Goal: Task Accomplishment & Management: Complete application form

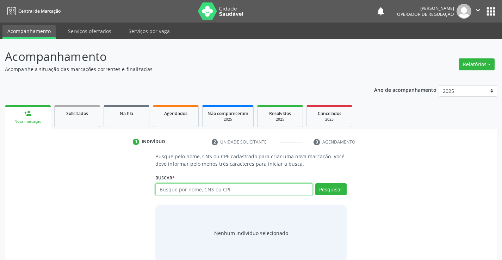
click at [205, 193] on input "text" at bounding box center [233, 189] width 157 height 12
click at [205, 192] on input "text" at bounding box center [233, 189] width 157 height 12
type input "704301564869495"
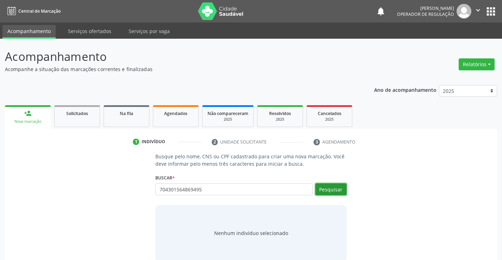
click at [331, 186] on button "Pesquisar" at bounding box center [330, 189] width 31 height 12
type input "704301564869495"
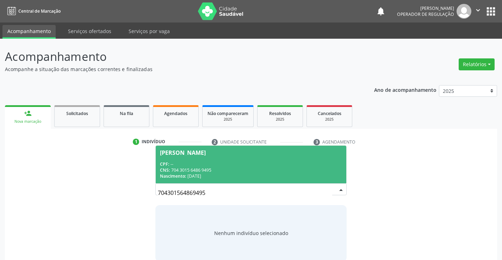
click at [280, 153] on div "[PERSON_NAME]" at bounding box center [251, 153] width 182 height 6
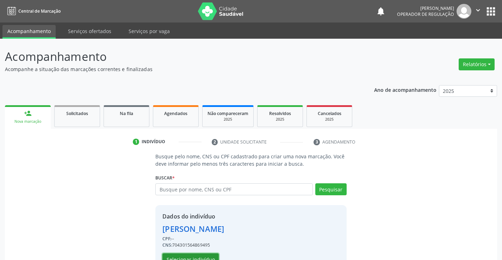
click at [176, 256] on button "Selecionar indivíduo" at bounding box center [190, 259] width 56 height 12
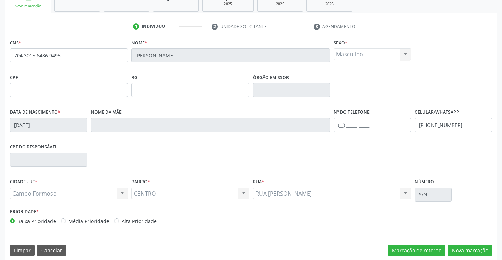
scroll to position [121, 0]
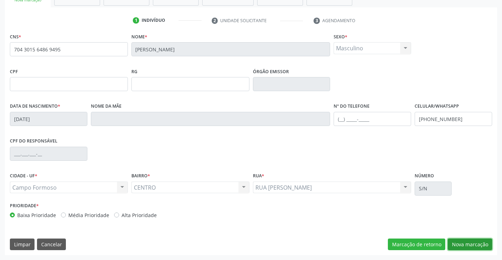
click at [467, 243] on button "Nova marcação" at bounding box center [469, 245] width 44 height 12
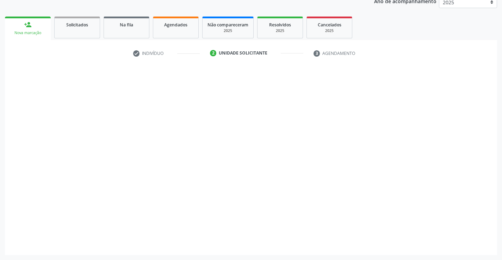
scroll to position [89, 0]
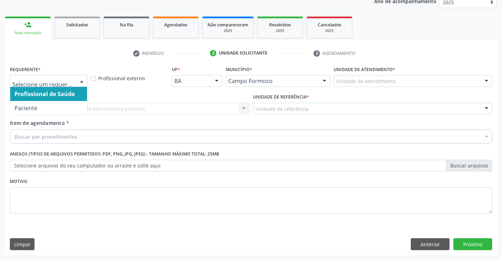
click at [75, 82] on div "Profissional de Saúde Paciente Nenhum resultado encontrado para: " " Não há nen…" at bounding box center [48, 81] width 77 height 12
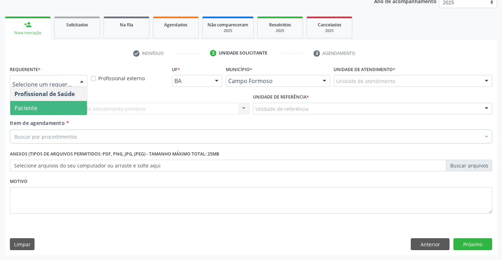
click at [53, 104] on span "Paciente" at bounding box center [48, 108] width 77 height 14
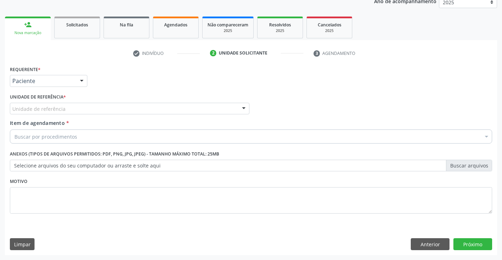
click at [124, 110] on div "Unidade de referência" at bounding box center [129, 109] width 239 height 12
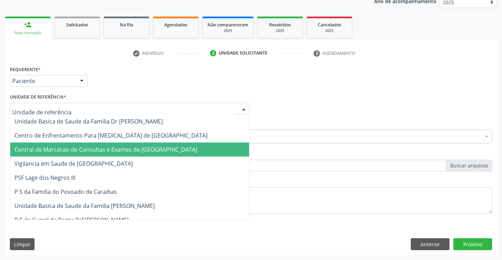
click at [120, 150] on span "Central de Marcacao de Consultas e Exames de [GEOGRAPHIC_DATA]" at bounding box center [105, 150] width 183 height 8
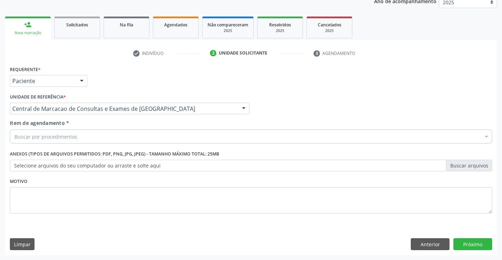
click at [125, 128] on div "Item de agendamento * Buscar por procedimentos Selecionar todos 0202040089 - 3X…" at bounding box center [251, 130] width 482 height 22
click at [124, 133] on div "Buscar por procedimentos" at bounding box center [251, 137] width 482 height 14
click at [14, 141] on input "Item de agendamento *" at bounding box center [14, 137] width 0 height 14
click at [14, 139] on input "Item de agendamento *" at bounding box center [14, 137] width 0 height 14
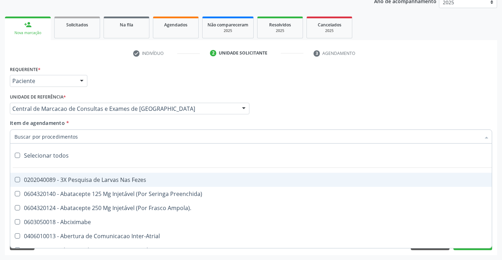
click at [83, 134] on input "Item de agendamento *" at bounding box center [247, 137] width 466 height 14
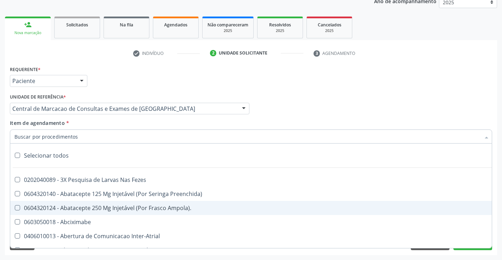
click at [123, 136] on input "Item de agendamento *" at bounding box center [247, 137] width 466 height 14
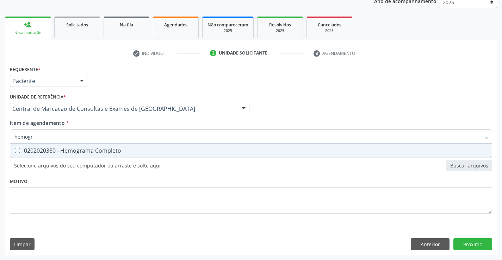
type input "hemogra"
click at [106, 150] on div "0202020380 - Hemograma Completo" at bounding box center [250, 151] width 473 height 6
checkbox Completo "true"
click at [106, 138] on input "hemogra" at bounding box center [247, 137] width 466 height 14
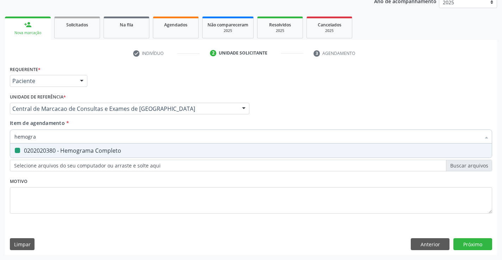
type input "c"
checkbox Completo "false"
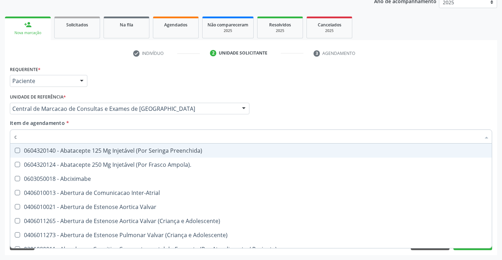
type input "co"
checkbox Osseo "true"
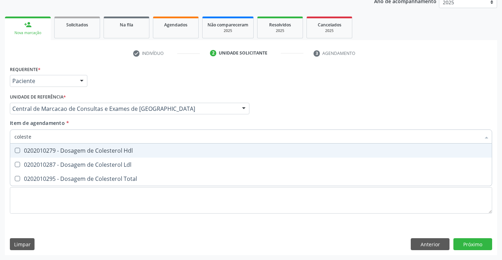
type input "colester"
click at [100, 149] on div "0202010279 - Dosagem de Colesterol Hdl" at bounding box center [250, 151] width 473 height 6
checkbox Hdl "true"
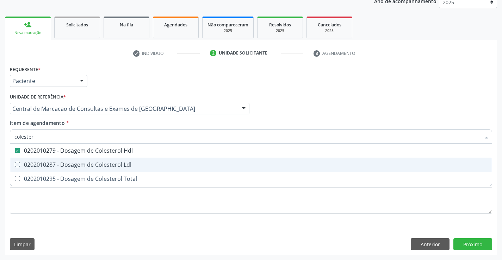
click at [90, 167] on div "0202010287 - Dosagem de Colesterol Ldl" at bounding box center [250, 165] width 473 height 6
checkbox Ldl "true"
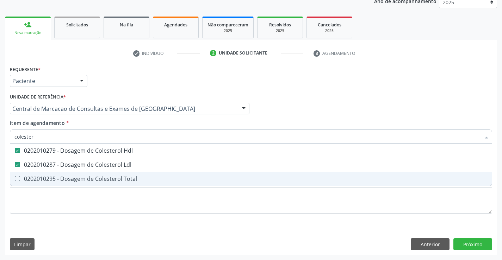
click at [84, 176] on div "0202010295 - Dosagem de Colesterol Total" at bounding box center [250, 179] width 473 height 6
checkbox Total "true"
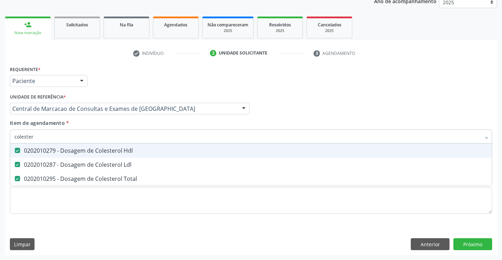
click at [66, 137] on input "colester" at bounding box center [247, 137] width 466 height 14
type input "tr"
checkbox Hdl "false"
checkbox Ldl "false"
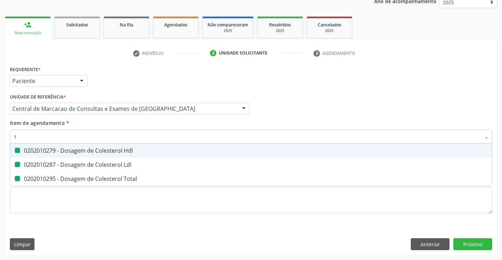
checkbox Total "false"
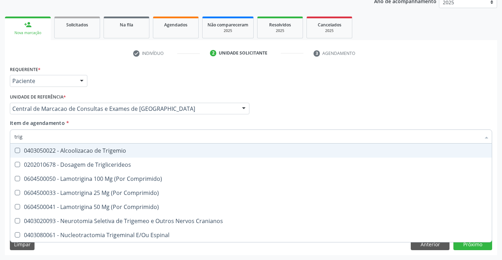
type input "trigl"
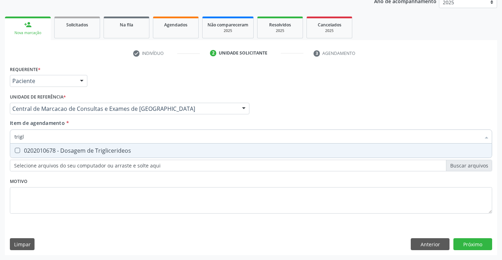
drag, startPoint x: 61, startPoint y: 150, endPoint x: 64, endPoint y: 147, distance: 4.2
click at [63, 149] on div "0202010678 - Dosagem de Triglicerideos" at bounding box center [250, 151] width 473 height 6
checkbox Triglicerideos "true"
click at [69, 137] on input "trigl" at bounding box center [247, 137] width 466 height 14
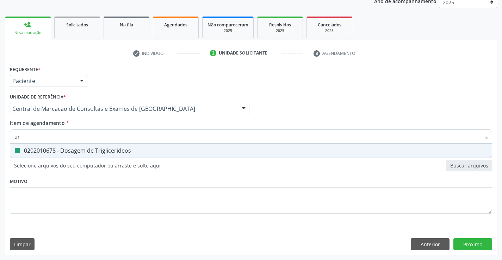
type input "ure"
checkbox Triglicerideos "false"
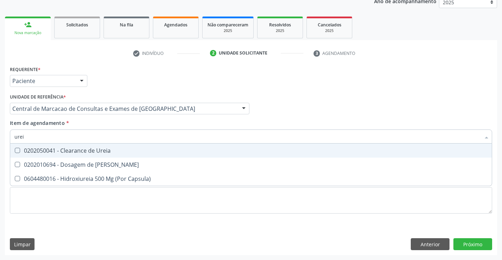
type input "ureia"
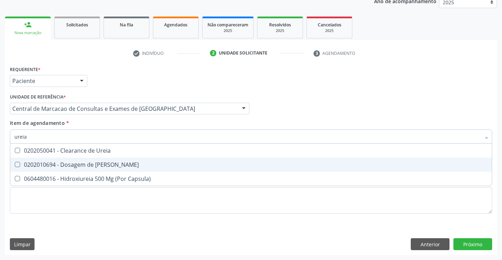
click at [60, 163] on div "0202010694 - Dosagem de [PERSON_NAME]" at bounding box center [250, 165] width 473 height 6
checkbox Ureia "true"
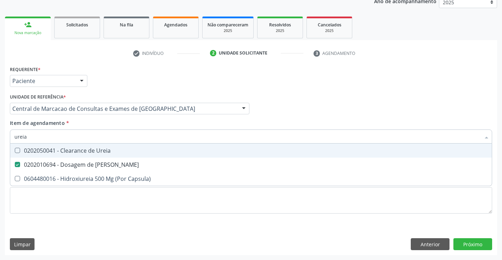
click at [62, 137] on input "ureia" at bounding box center [247, 137] width 466 height 14
type input "c"
checkbox Ureia "false"
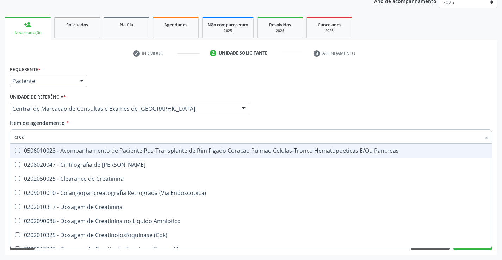
type input "creat"
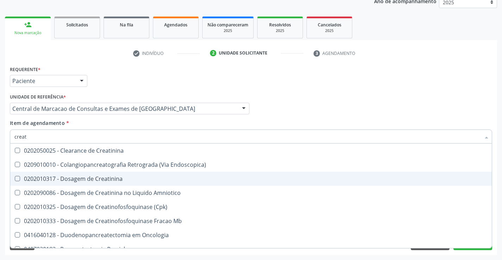
click at [62, 176] on div "0202010317 - Dosagem de Creatinina" at bounding box center [250, 179] width 473 height 6
checkbox Creatinina "true"
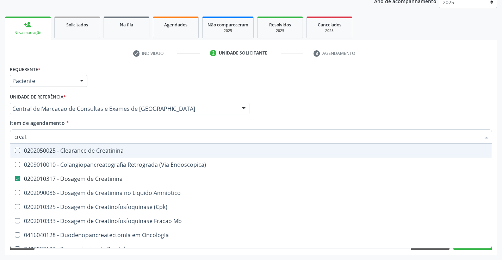
click at [58, 140] on input "creat" at bounding box center [247, 137] width 466 height 14
type input "uri"
checkbox Creatinina "false"
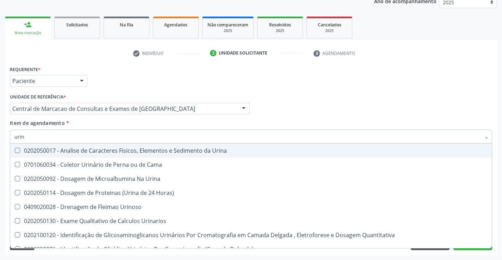
type input "urina"
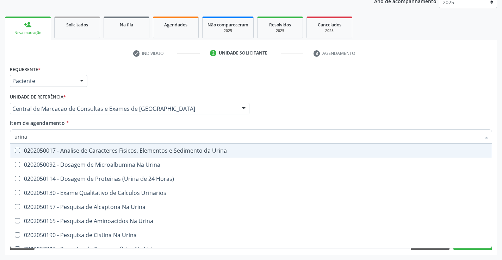
click at [53, 151] on div "0202050017 - Analise de Caracteres Fisicos, Elementos e Sedimento da Urina" at bounding box center [250, 151] width 473 height 6
checkbox Urina "true"
click at [53, 134] on input "urina" at bounding box center [247, 137] width 466 height 14
type input "tg"
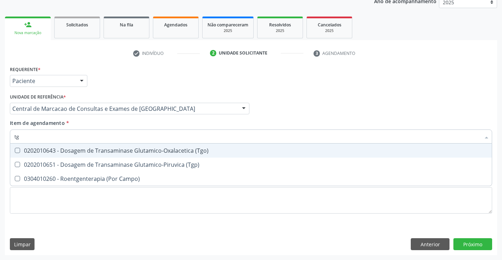
click at [94, 150] on div "0202010643 - Dosagem de Transaminase Glutamico-Oxalacetica (Tgo)" at bounding box center [250, 151] width 473 height 6
checkbox \(Tgo\) "true"
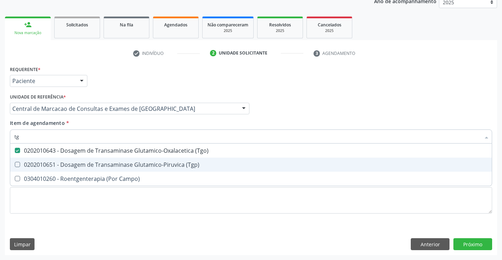
click at [90, 167] on div "0202010651 - Dosagem de Transaminase Glutamico-Piruvica (Tgp)" at bounding box center [250, 165] width 473 height 6
checkbox \(Tgp\) "true"
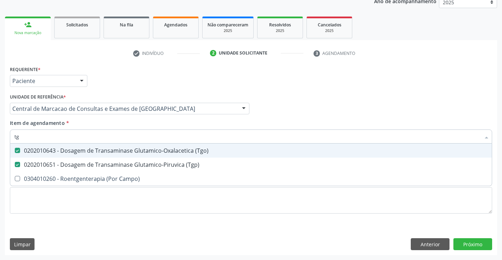
click at [97, 138] on input "tg" at bounding box center [247, 137] width 466 height 14
type input "po"
checkbox \(Tgo\) "false"
checkbox \(Tgp\) "false"
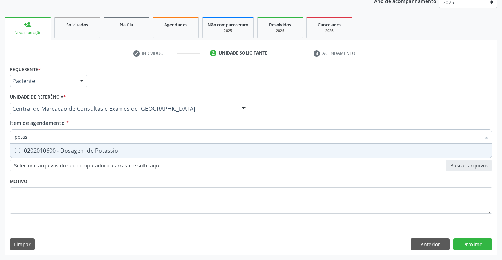
type input "potass"
click at [89, 148] on div "0202010600 - Dosagem de Potassio" at bounding box center [250, 151] width 473 height 6
checkbox Potassio "true"
click at [94, 136] on input "potass" at bounding box center [247, 137] width 466 height 14
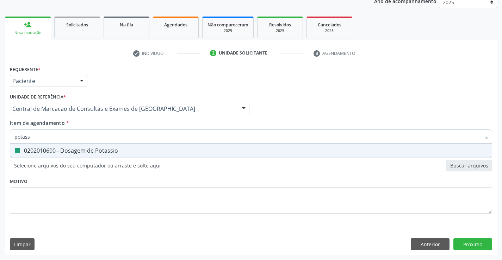
type input "a"
checkbox Potassio "false"
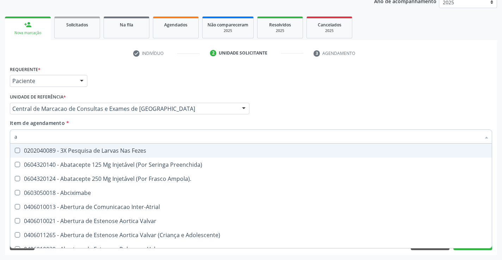
type input "ac"
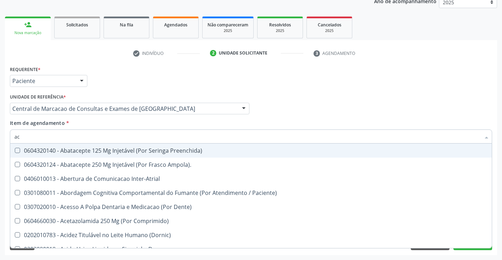
checkbox Urina "true"
checkbox Neurocirurgia "false"
checkbox \(Tgo\) "true"
type input "aci"
checkbox Urina "false"
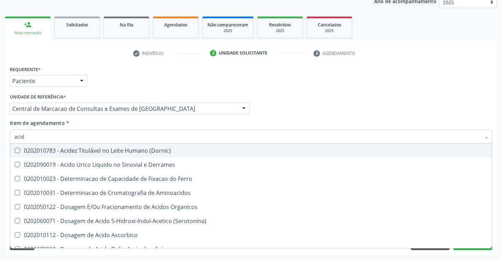
type input "acido"
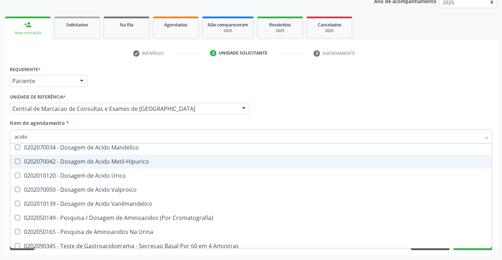
scroll to position [106, 0]
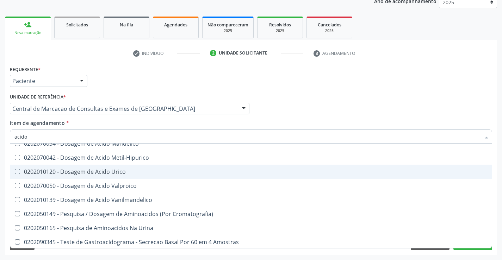
click at [65, 173] on div "0202010120 - Dosagem de Acido Urico" at bounding box center [250, 172] width 473 height 6
checkbox Urico "true"
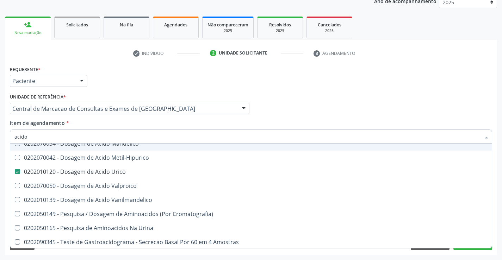
click at [79, 137] on input "acido" at bounding box center [247, 137] width 466 height 14
type input "gl"
checkbox Urico "false"
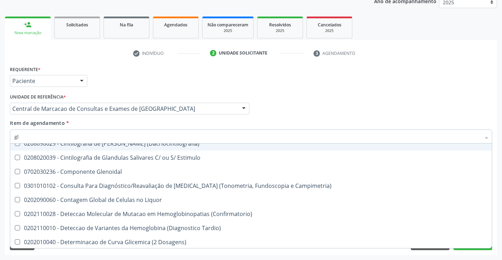
type input "gli"
checkbox Dosagens\) "true"
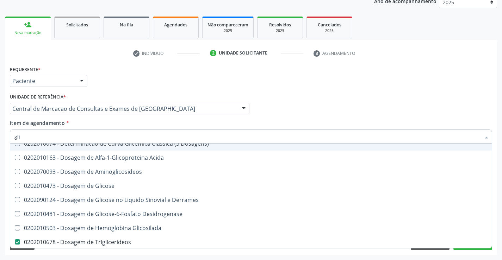
type input "glic"
checkbox Glicosilada "true"
checkbox Triglicerideos "false"
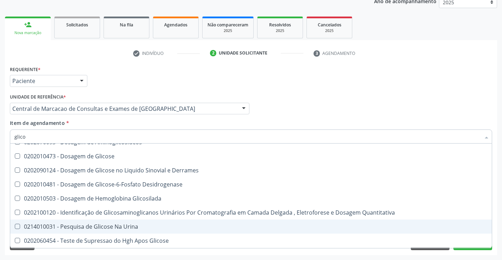
scroll to position [8, 0]
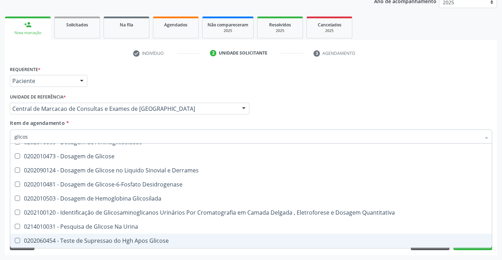
type input "glicose"
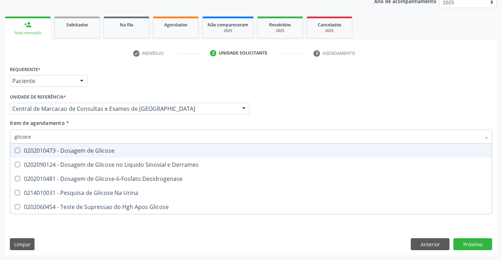
click at [84, 150] on div "0202010473 - Dosagem de Glicose" at bounding box center [250, 151] width 473 height 6
checkbox Glicose "true"
click at [99, 132] on input "glicose" at bounding box center [247, 137] width 466 height 14
type input "fe"
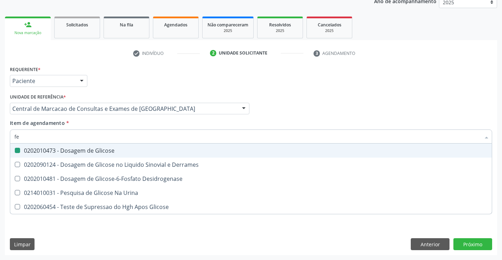
checkbox Glicose "false"
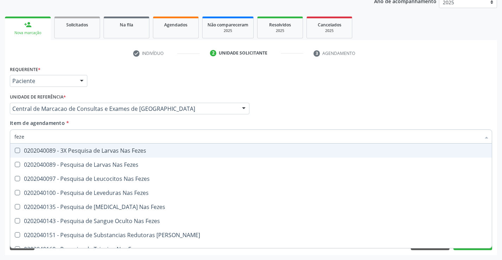
type input "fezes"
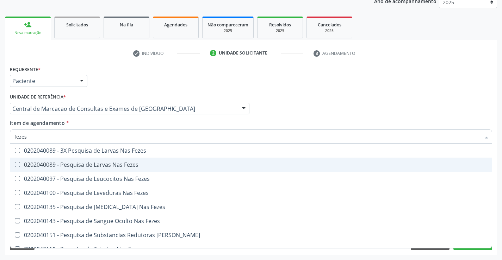
click at [87, 162] on div "0202040089 - Pesquisa de Larvas Nas Fezes" at bounding box center [250, 165] width 473 height 6
checkbox Fezes "true"
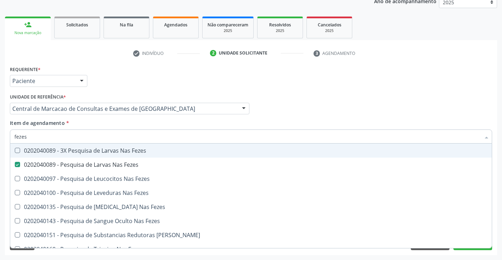
click at [106, 137] on input "fezes" at bounding box center [247, 137] width 466 height 14
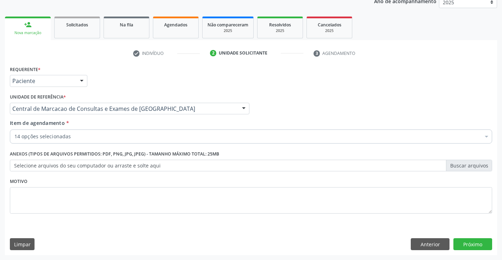
checkbox Hdl "true"
checkbox Ldl "true"
checkbox Total "true"
checkbox Triglicerideos "true"
checkbox Ureia "true"
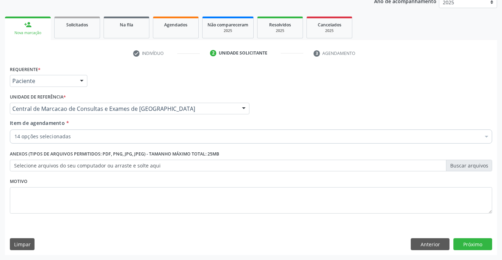
checkbox Creatinina "true"
checkbox Urina "true"
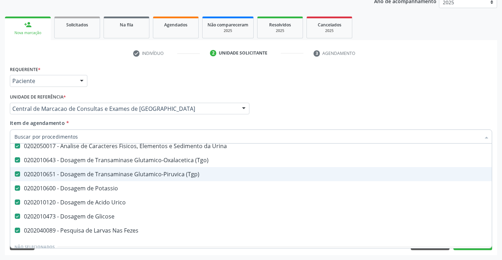
scroll to position [176, 0]
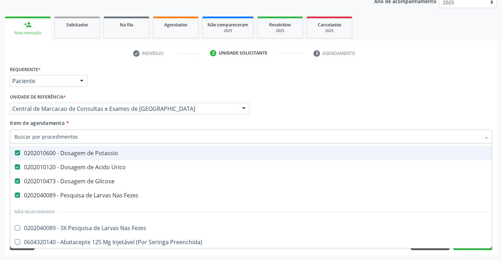
click at [295, 93] on div "Profissional Solicitante Por favor, selecione a Unidade de Atendimento primeiro…" at bounding box center [250, 105] width 485 height 27
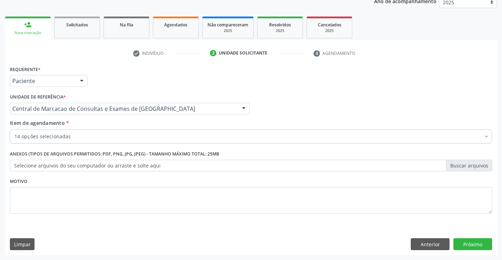
scroll to position [0, 0]
click at [471, 238] on div "Requerente * Paciente Profissional de Saúde Paciente Nenhum resultado encontrad…" at bounding box center [251, 159] width 492 height 191
click at [468, 240] on button "Próximo" at bounding box center [472, 244] width 39 height 12
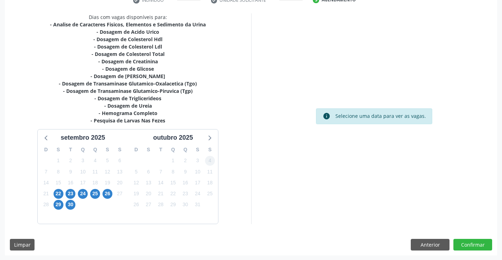
scroll to position [142, 0]
click at [60, 196] on span "22" at bounding box center [59, 194] width 10 height 10
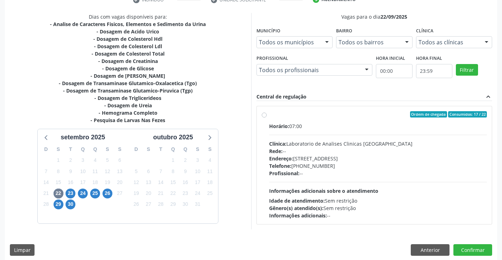
click at [358, 137] on div "Horário: 07:00 Clínica: Laboratorio de Analises Clinicas [GEOGRAPHIC_DATA] Rede…" at bounding box center [378, 171] width 218 height 97
click at [267, 118] on input "Ordem de chegada Consumidos: 17 / 22 Horário: 07:00 Clínica: Laboratorio de Ana…" at bounding box center [264, 114] width 5 height 6
radio input "true"
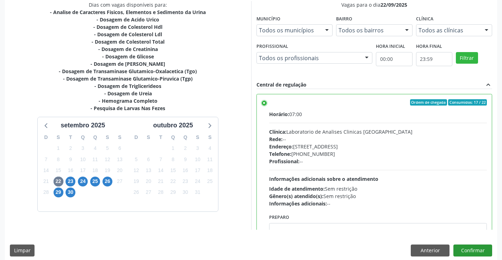
scroll to position [161, 0]
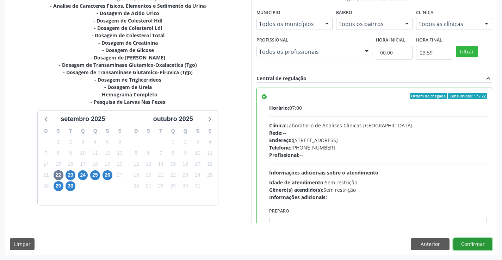
click at [475, 245] on button "Confirmar" at bounding box center [472, 244] width 39 height 12
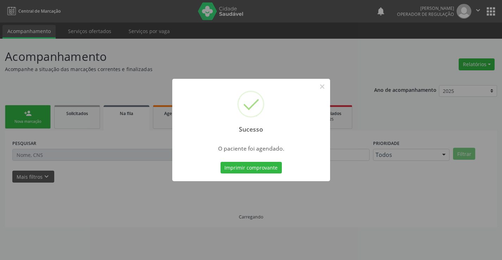
scroll to position [0, 0]
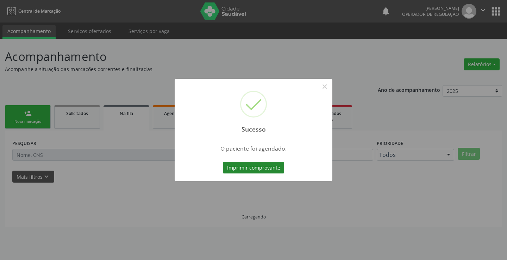
click at [272, 166] on button "Imprimir comprovante" at bounding box center [253, 168] width 61 height 12
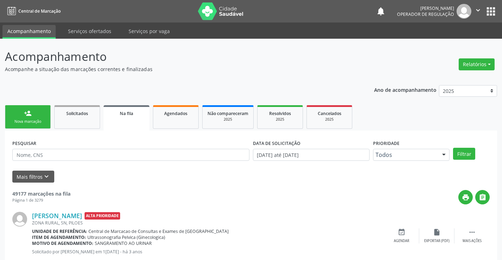
click at [33, 115] on link "person_add Nova marcação" at bounding box center [28, 117] width 46 height 24
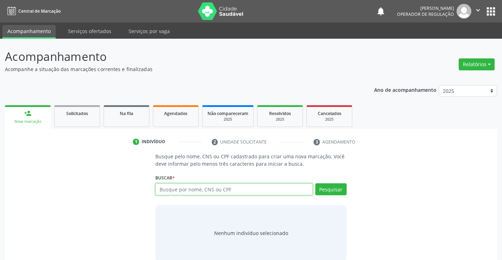
click at [185, 189] on input "text" at bounding box center [233, 189] width 157 height 12
type input "700003446362902"
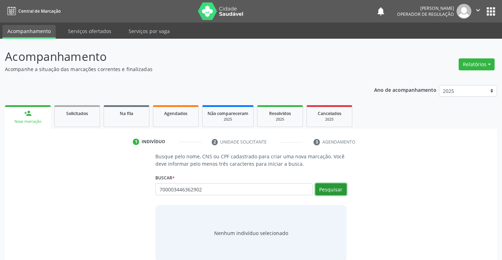
click at [320, 187] on button "Pesquisar" at bounding box center [330, 189] width 31 height 12
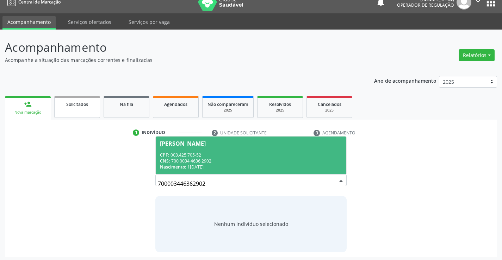
scroll to position [11, 0]
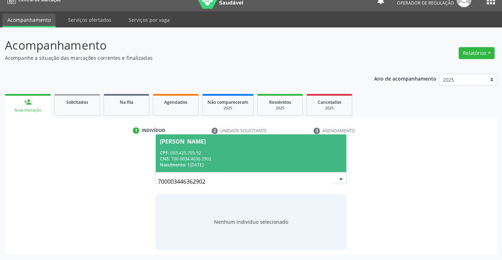
click at [236, 153] on div "CPF: 003.425.705-52" at bounding box center [251, 153] width 182 height 6
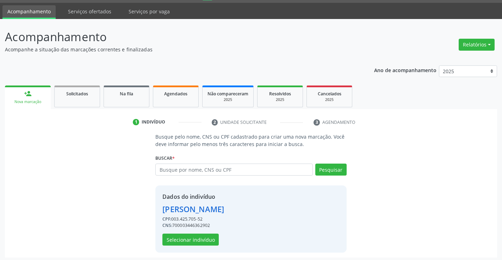
scroll to position [22, 0]
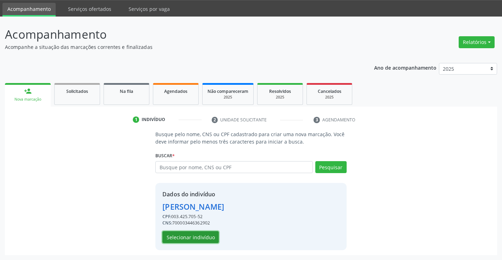
click at [186, 236] on button "Selecionar indivíduo" at bounding box center [190, 237] width 56 height 12
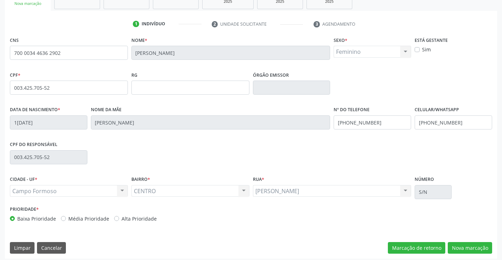
scroll to position [121, 0]
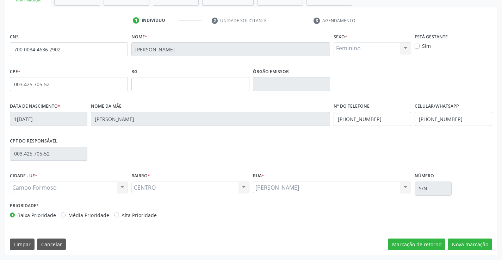
click at [460, 253] on div "CNS 700 0034 4636 2902 [GEOGRAPHIC_DATA] * [PERSON_NAME] Sexo * Feminino Mascul…" at bounding box center [251, 143] width 492 height 224
click at [459, 249] on button "Nova marcação" at bounding box center [469, 245] width 44 height 12
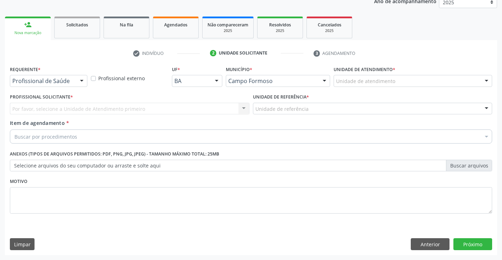
scroll to position [89, 0]
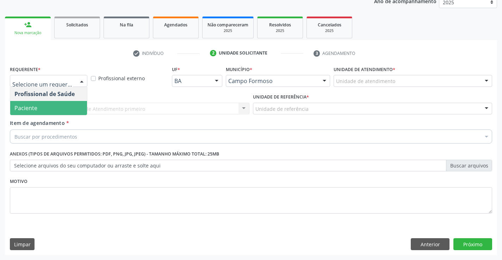
click at [50, 106] on span "Paciente" at bounding box center [48, 108] width 77 height 14
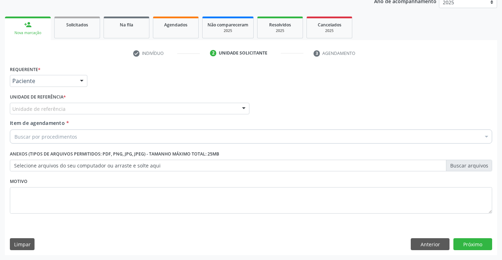
click at [95, 112] on div "Unidade de referência" at bounding box center [129, 109] width 239 height 12
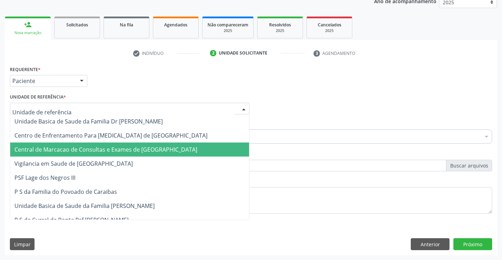
click at [94, 150] on span "Central de Marcacao de Consultas e Exames de [GEOGRAPHIC_DATA]" at bounding box center [105, 150] width 183 height 8
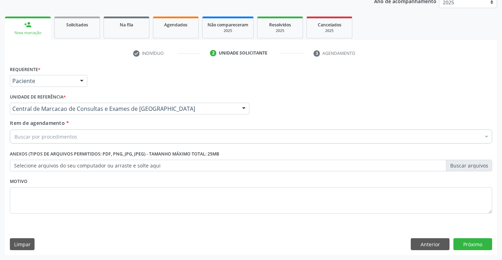
click at [103, 131] on div "Buscar por procedimentos" at bounding box center [251, 137] width 482 height 14
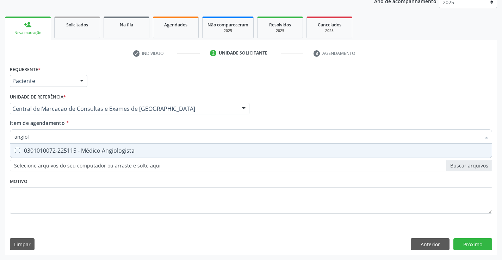
type input "angiolo"
click at [92, 155] on span "0301010072-225115 - Médico Angiologista" at bounding box center [250, 151] width 481 height 14
checkbox Angiologista "true"
click at [477, 243] on div "Requerente * Paciente Profissional de Saúde Paciente Nenhum resultado encontrad…" at bounding box center [251, 159] width 492 height 191
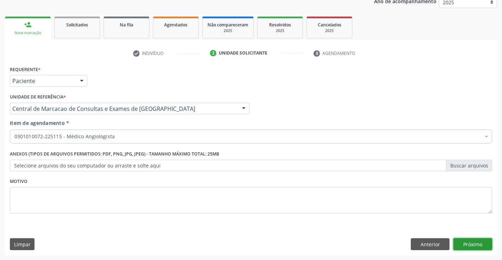
click at [477, 243] on button "Próximo" at bounding box center [472, 244] width 39 height 12
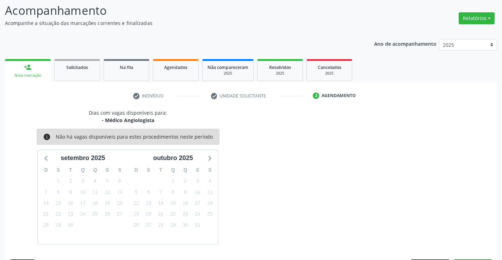
scroll to position [67, 0]
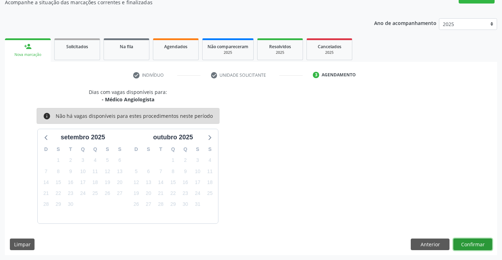
click at [471, 245] on button "Confirmar" at bounding box center [472, 245] width 39 height 12
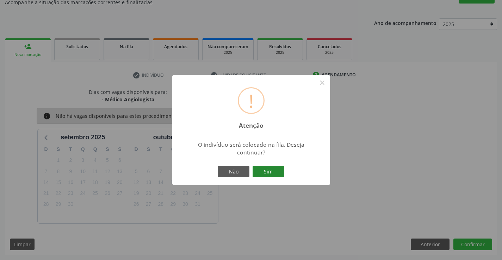
click at [272, 166] on button "Sim" at bounding box center [268, 172] width 32 height 12
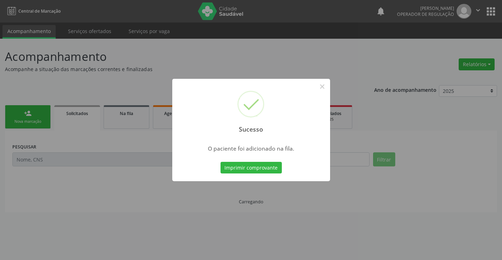
scroll to position [0, 0]
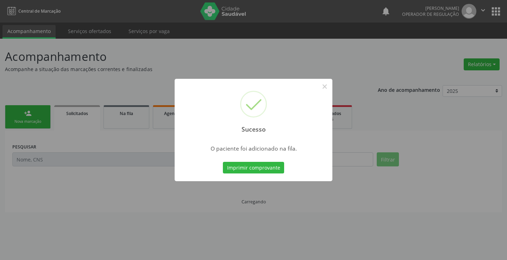
click at [223, 162] on button "Imprimir comprovante" at bounding box center [253, 168] width 61 height 12
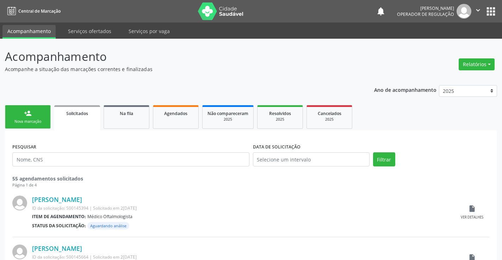
click at [25, 121] on div "Nova marcação" at bounding box center [27, 121] width 35 height 5
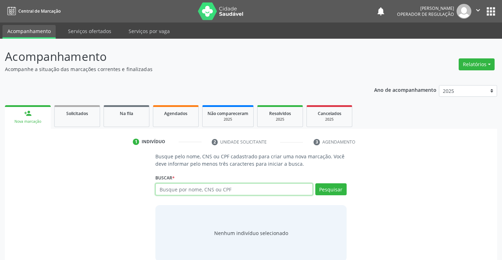
click at [223, 185] on input "text" at bounding box center [233, 189] width 157 height 12
paste input "700 0034 4636 2902"
type input "700 0034 4636 2902"
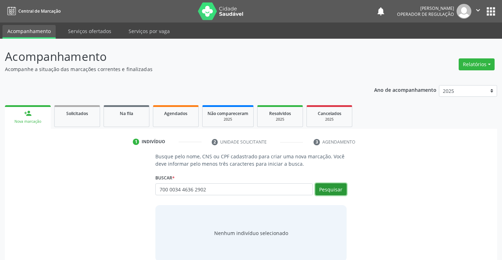
click at [326, 194] on button "Pesquisar" at bounding box center [330, 189] width 31 height 12
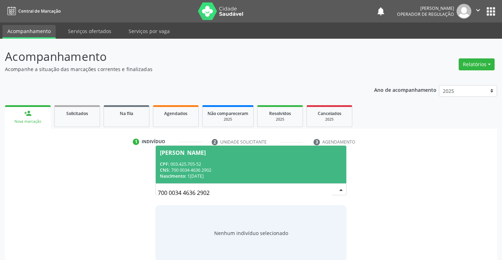
click at [236, 157] on span "[PERSON_NAME] CPF: 003.425.705-52 CNS: 700 0034 4636 2902 Nascimento: 1[DATE]" at bounding box center [251, 165] width 190 height 38
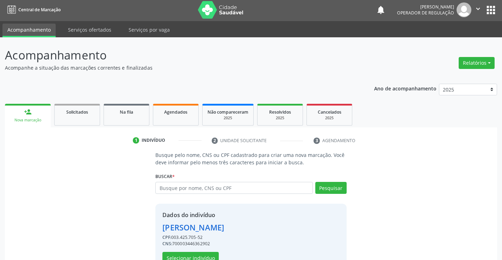
scroll to position [22, 0]
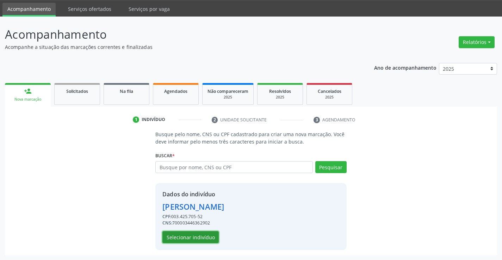
click at [184, 238] on button "Selecionar indivíduo" at bounding box center [190, 237] width 56 height 12
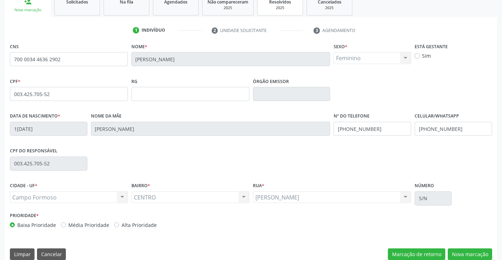
scroll to position [121, 0]
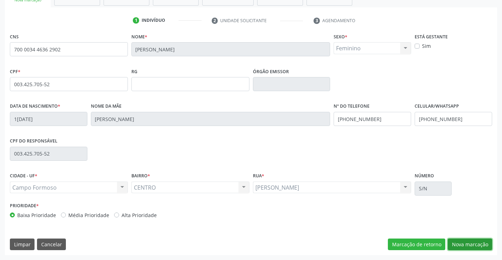
click at [454, 247] on button "Nova marcação" at bounding box center [469, 245] width 44 height 12
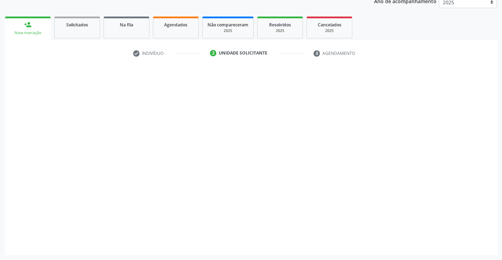
scroll to position [89, 0]
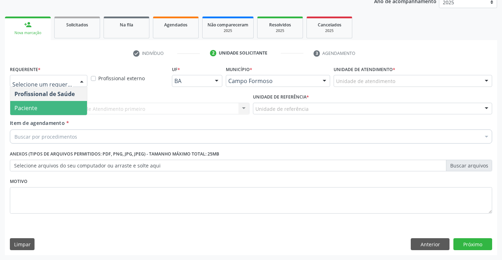
click at [41, 107] on span "Paciente" at bounding box center [48, 108] width 77 height 14
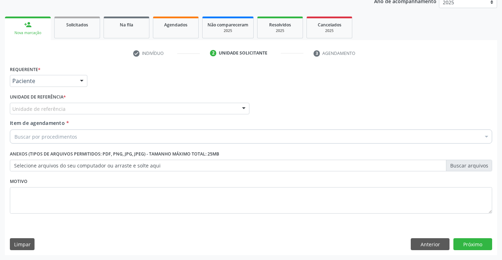
click at [87, 110] on div "Unidade de referência" at bounding box center [129, 109] width 239 height 12
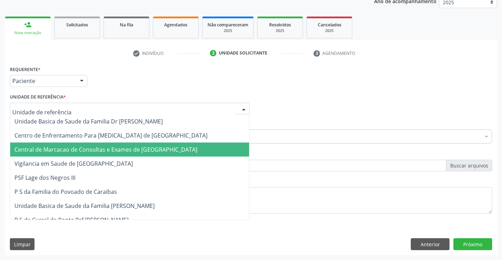
drag, startPoint x: 93, startPoint y: 153, endPoint x: 105, endPoint y: 141, distance: 16.9
click at [93, 152] on span "Central de Marcacao de Consultas e Exames de [GEOGRAPHIC_DATA]" at bounding box center [105, 150] width 183 height 8
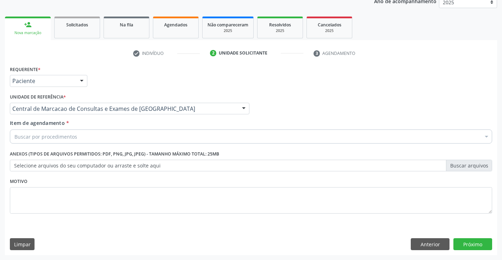
click at [111, 135] on div "Buscar por procedimentos" at bounding box center [251, 137] width 482 height 14
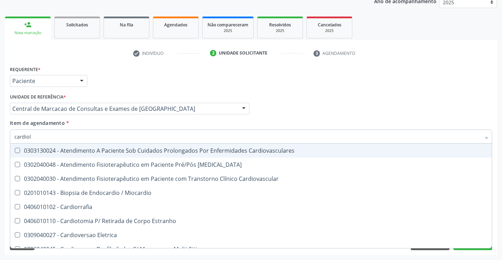
type input "cardiolo"
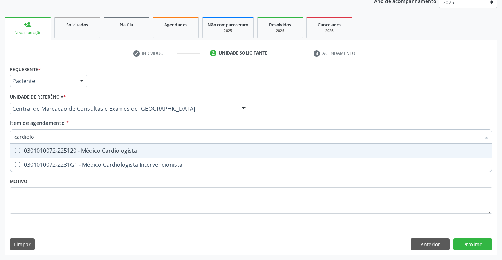
click at [96, 152] on div "0301010072-225120 - Médico Cardiologista" at bounding box center [250, 151] width 473 height 6
checkbox Cardiologista "true"
click at [98, 139] on input "cardiolo" at bounding box center [247, 137] width 466 height 14
type input "e"
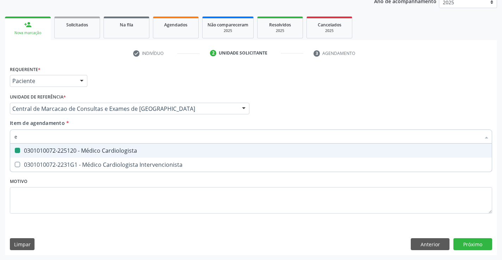
checkbox Cardiologista "false"
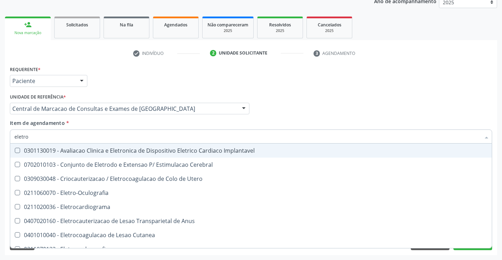
type input "eletroc"
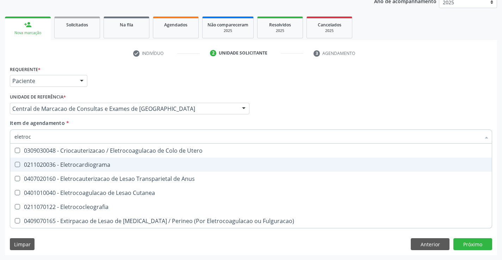
click at [83, 165] on div "0211020036 - Eletrocardiograma" at bounding box center [250, 165] width 473 height 6
checkbox Eletrocardiograma "true"
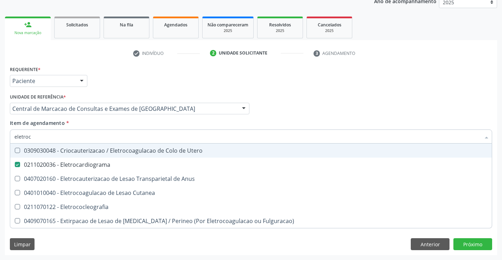
click at [80, 137] on input "eletroc" at bounding box center [247, 137] width 466 height 14
type input "ma"
checkbox Eletrocardiograma "false"
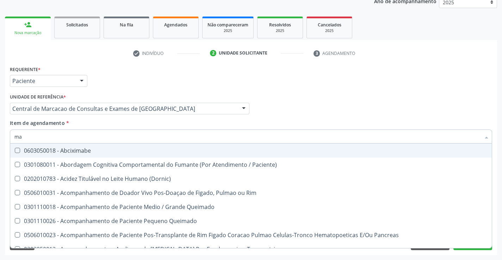
type input "m"
checkbox Eletrocardiograma "false"
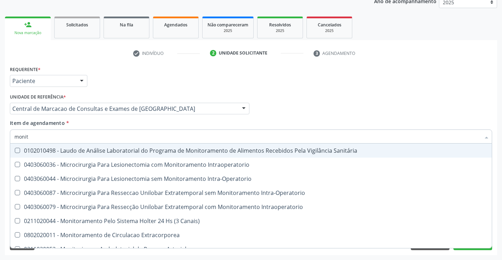
type input "monito"
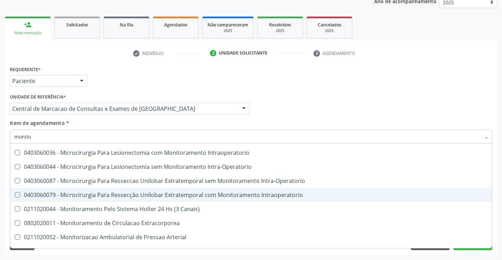
scroll to position [22, 0]
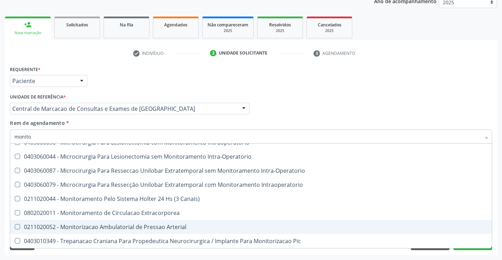
click at [88, 226] on div "0211020052 - Monitorizacao Ambulatorial de Pressao Arterial" at bounding box center [250, 227] width 473 height 6
checkbox Arterial "true"
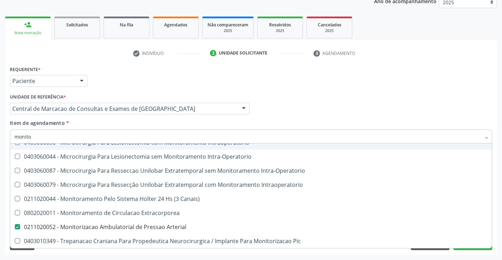
click at [78, 133] on input "monito" at bounding box center [247, 137] width 466 height 14
type input "h"
checkbox Arterial "false"
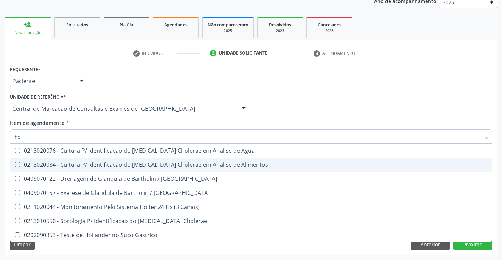
scroll to position [0, 0]
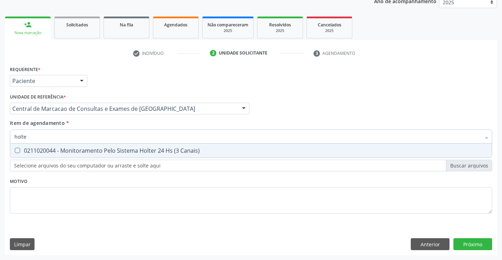
type input "holt"
click at [76, 150] on div "0211020044 - Monitoramento Pelo Sistema Holter 24 Hs (3 Canais)" at bounding box center [250, 151] width 473 height 6
checkbox Canais\) "true"
click at [78, 141] on input "holt" at bounding box center [247, 137] width 466 height 14
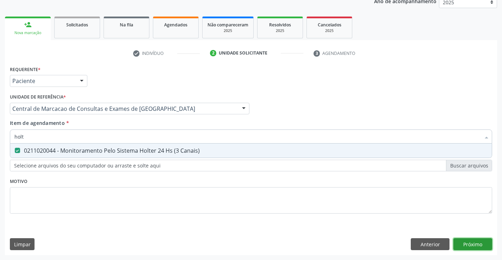
click at [479, 250] on button "Próximo" at bounding box center [472, 244] width 39 height 12
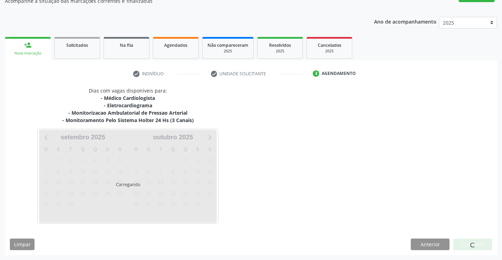
click at [479, 245] on div at bounding box center [472, 245] width 39 height 12
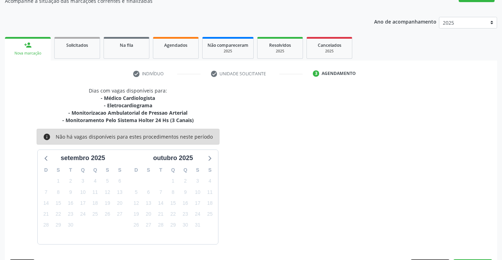
scroll to position [89, 0]
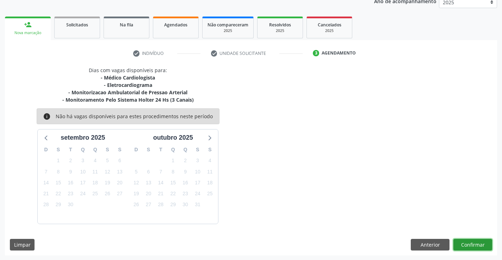
click at [476, 244] on button "Confirmar" at bounding box center [472, 245] width 39 height 12
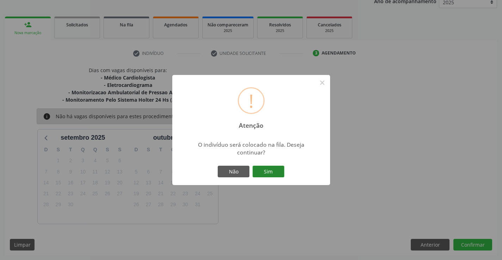
click at [265, 169] on button "Sim" at bounding box center [268, 172] width 32 height 12
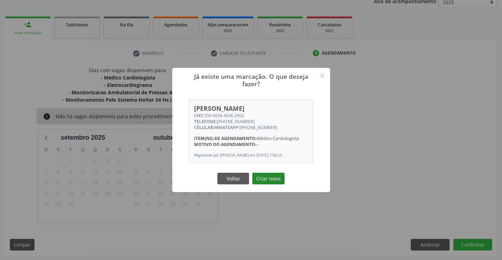
click at [264, 180] on button "Criar novo" at bounding box center [268, 179] width 32 height 12
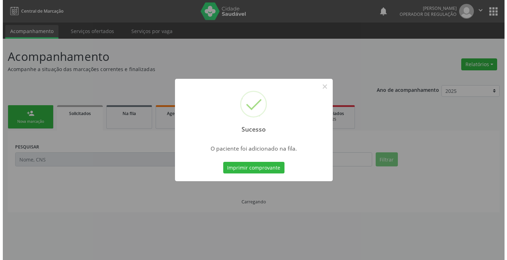
scroll to position [0, 0]
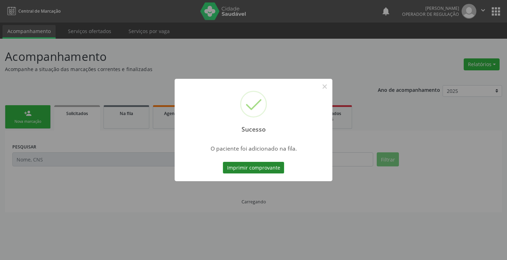
click at [267, 171] on button "Imprimir comprovante" at bounding box center [253, 168] width 61 height 12
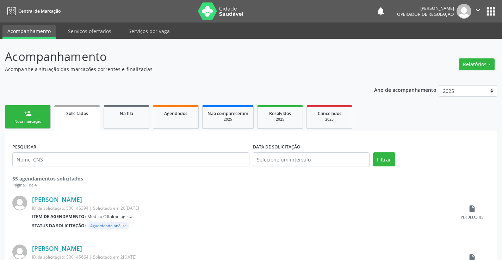
click at [23, 112] on link "person_add Nova marcação" at bounding box center [28, 117] width 46 height 24
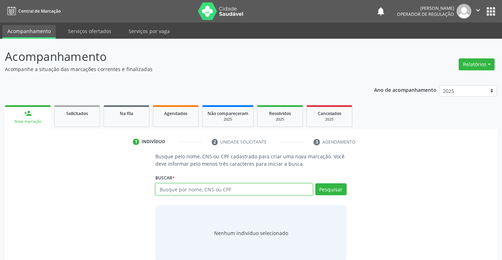
click at [181, 192] on input "text" at bounding box center [233, 189] width 157 height 12
click at [182, 192] on input "text" at bounding box center [233, 189] width 157 height 12
type input "708502397760377"
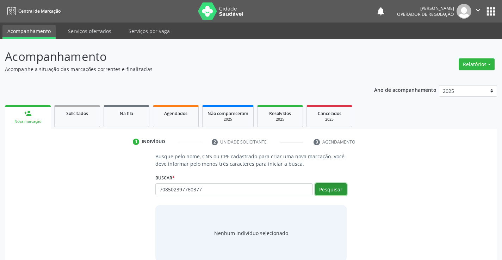
click at [321, 187] on button "Pesquisar" at bounding box center [330, 189] width 31 height 12
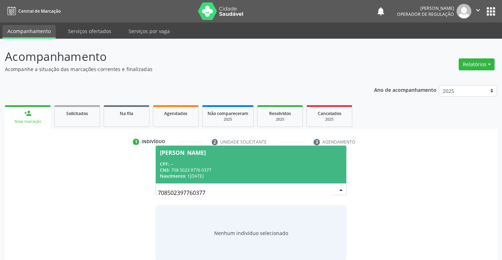
click at [179, 157] on span "Antonia de Souza Silva CPF: -- CNS: 708 5023 9776 0377 Nascimento: 13/06/1997" at bounding box center [251, 165] width 190 height 38
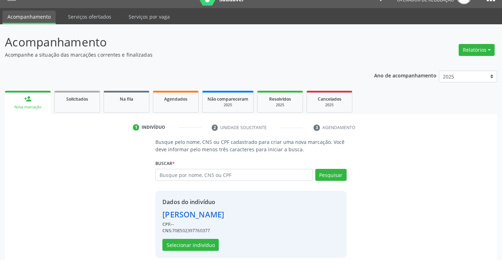
scroll to position [22, 0]
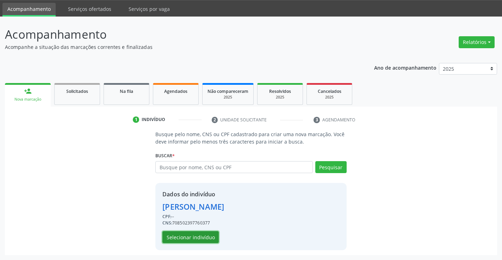
click at [196, 234] on button "Selecionar indivíduo" at bounding box center [190, 237] width 56 height 12
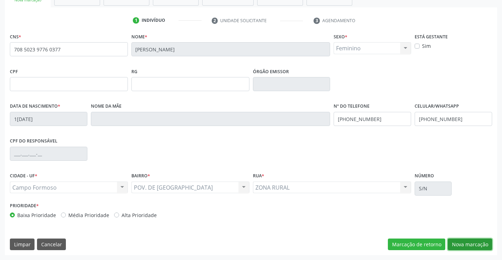
click at [450, 245] on button "Nova marcação" at bounding box center [469, 245] width 44 height 12
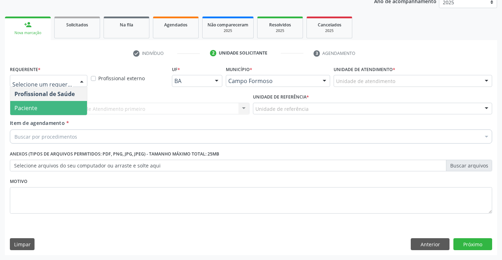
click at [45, 112] on span "Paciente" at bounding box center [48, 108] width 77 height 14
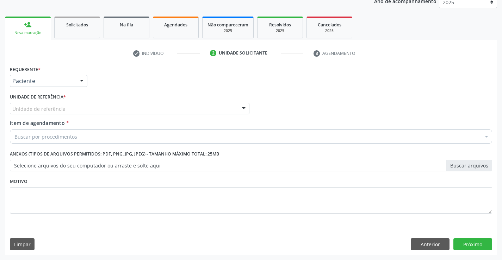
click at [103, 114] on div "Unidade de referência" at bounding box center [129, 109] width 239 height 12
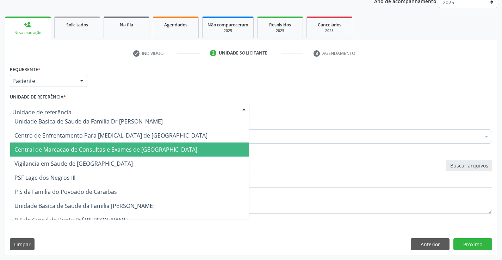
click at [102, 150] on span "Central de Marcacao de Consultas e Exames de [GEOGRAPHIC_DATA]" at bounding box center [105, 150] width 183 height 8
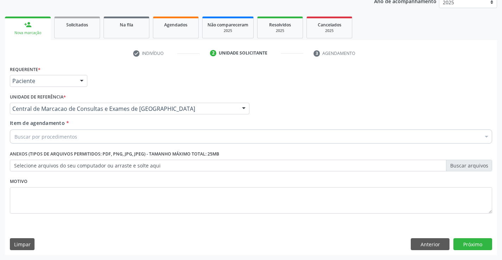
click at [111, 130] on div "Buscar por procedimentos" at bounding box center [251, 137] width 482 height 14
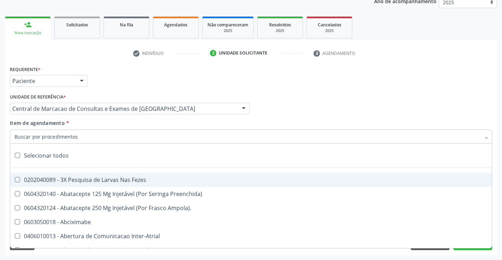
click at [107, 136] on input "Item de agendamento *" at bounding box center [247, 137] width 466 height 14
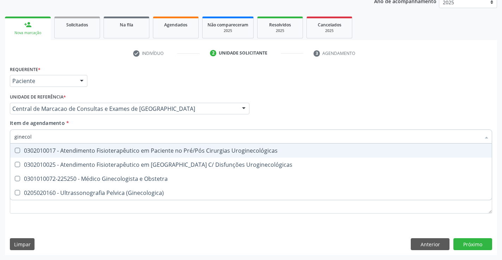
type input "ginecolo"
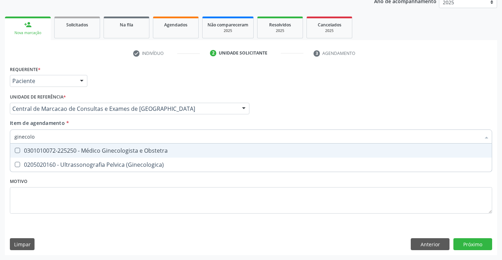
click at [114, 152] on div "0301010072-225250 - Médico Ginecologista e Obstetra" at bounding box center [250, 151] width 473 height 6
checkbox Obstetra "true"
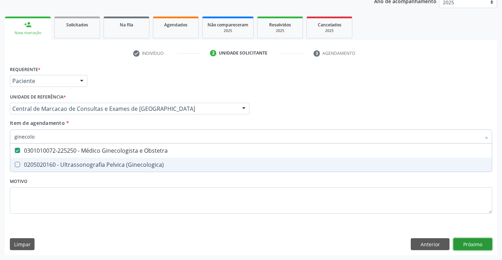
click at [485, 245] on div "Requerente * Paciente Profissional de Saúde Paciente Nenhum resultado encontrad…" at bounding box center [251, 159] width 492 height 191
checkbox \(Ginecologica\) "true"
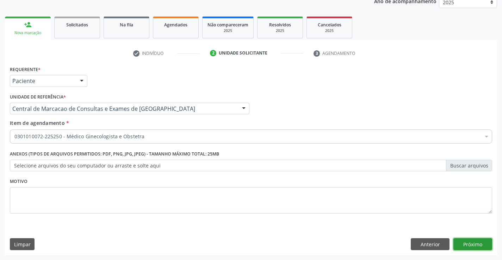
click at [465, 244] on button "Próximo" at bounding box center [472, 244] width 39 height 12
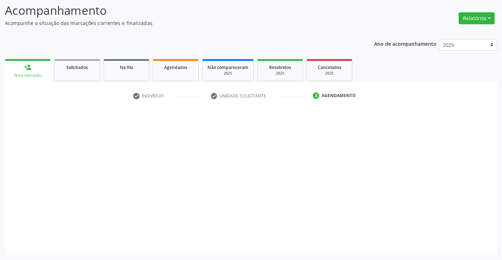
scroll to position [46, 0]
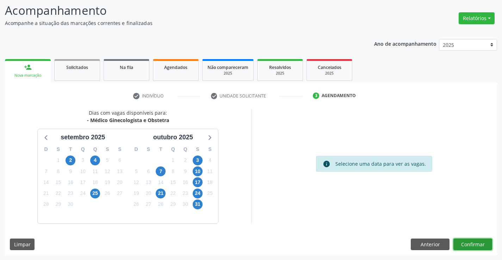
click at [460, 242] on button "Confirmar" at bounding box center [472, 245] width 39 height 12
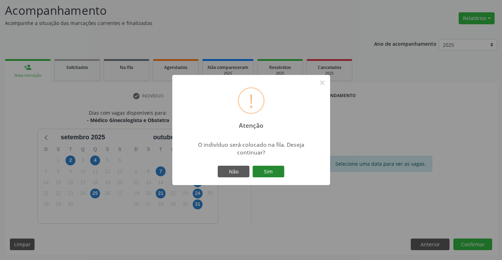
click at [281, 170] on button "Sim" at bounding box center [268, 172] width 32 height 12
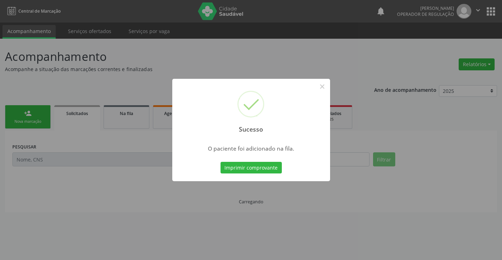
scroll to position [0, 0]
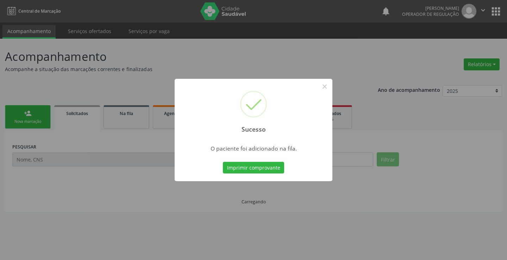
click at [280, 170] on button "Imprimir comprovante" at bounding box center [253, 168] width 61 height 12
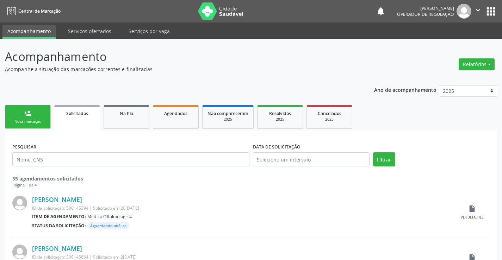
click at [26, 119] on div "Nova marcação" at bounding box center [27, 121] width 35 height 5
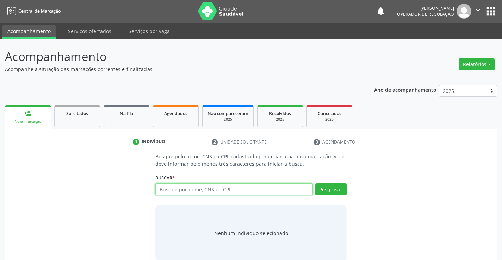
click at [249, 191] on input "text" at bounding box center [233, 189] width 157 height 12
type input "700506797661951"
click at [330, 179] on div "Buscar * Busque por nome, CNS ou CPF Nenhum resultado encontrado para: " " Não …" at bounding box center [250, 186] width 191 height 27
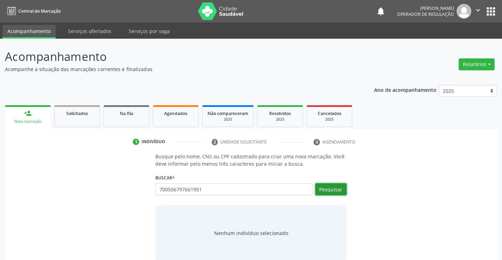
click at [327, 186] on button "Pesquisar" at bounding box center [330, 189] width 31 height 12
type input "700506797661951"
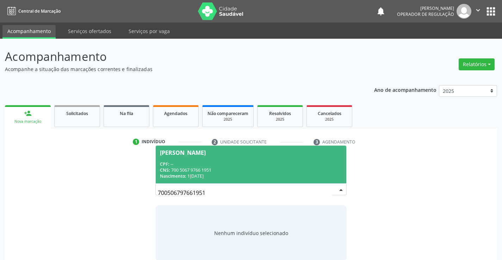
click at [207, 165] on div "CPF: --" at bounding box center [251, 164] width 182 height 6
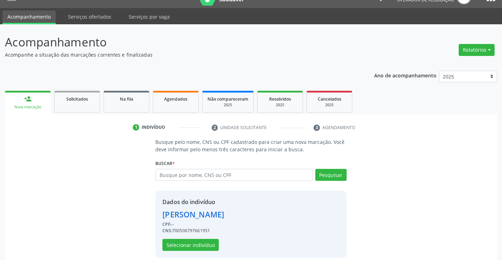
scroll to position [22, 0]
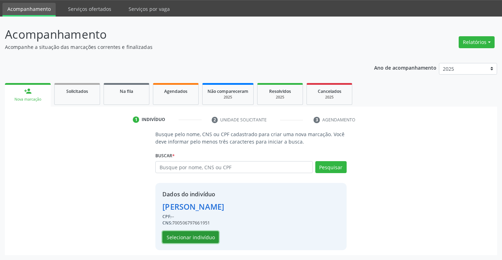
click at [202, 237] on button "Selecionar indivíduo" at bounding box center [190, 237] width 56 height 12
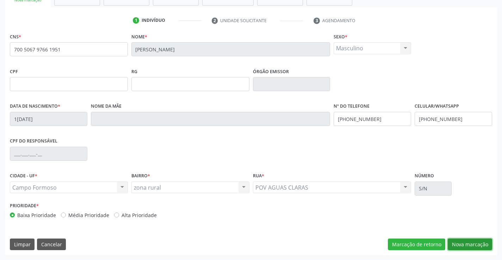
click at [478, 243] on button "Nova marcação" at bounding box center [469, 245] width 44 height 12
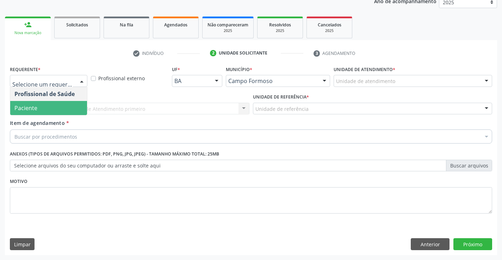
click at [51, 104] on span "Paciente" at bounding box center [48, 108] width 77 height 14
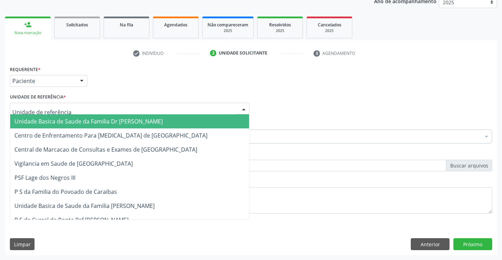
click at [85, 107] on div at bounding box center [129, 109] width 239 height 12
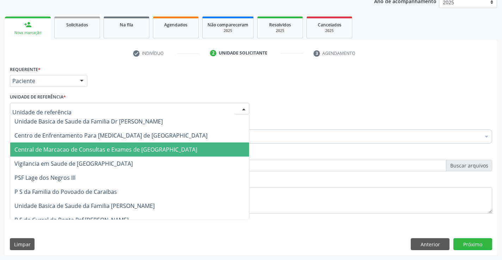
click at [96, 151] on span "Central de Marcacao de Consultas e Exames de [GEOGRAPHIC_DATA]" at bounding box center [105, 150] width 183 height 8
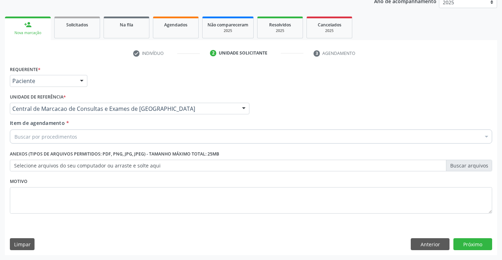
click at [103, 141] on div "Buscar por procedimentos" at bounding box center [251, 137] width 482 height 14
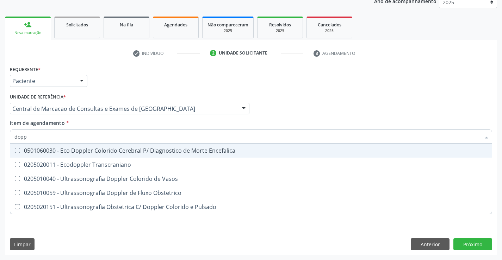
type input "doppl"
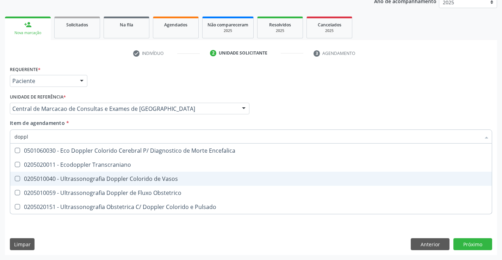
click at [107, 177] on div "0205010040 - Ultrassonografia Doppler Colorido de Vasos" at bounding box center [250, 179] width 473 height 6
checkbox Vasos "true"
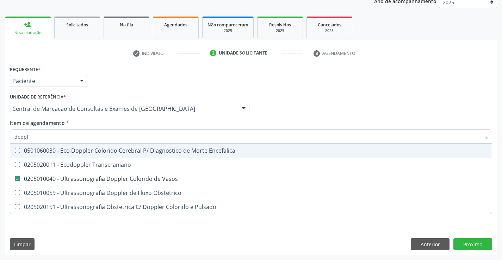
click at [318, 105] on div "Profissional Solicitante Por favor, selecione a Unidade de Atendimento primeiro…" at bounding box center [250, 105] width 485 height 27
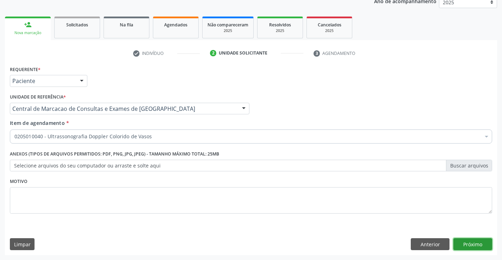
click at [474, 243] on button "Próximo" at bounding box center [472, 244] width 39 height 12
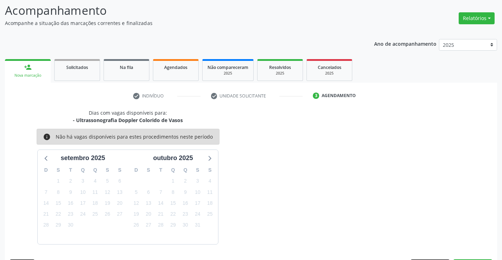
scroll to position [67, 0]
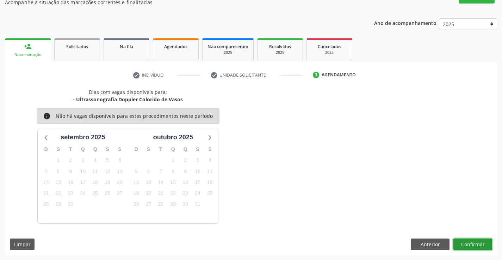
click at [473, 245] on button "Confirmar" at bounding box center [472, 245] width 39 height 12
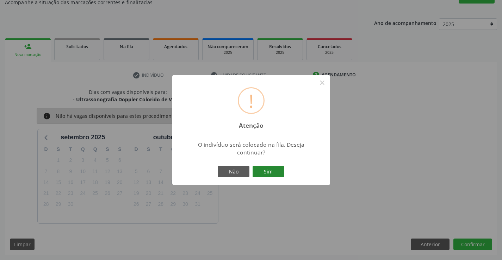
click at [261, 167] on button "Sim" at bounding box center [268, 172] width 32 height 12
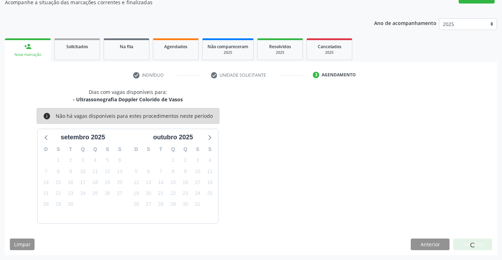
scroll to position [0, 0]
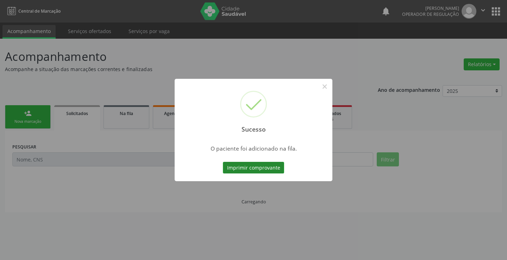
click at [262, 167] on button "Imprimir comprovante" at bounding box center [253, 168] width 61 height 12
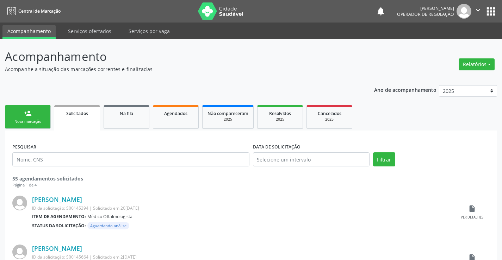
click at [37, 120] on div "Nova marcação" at bounding box center [27, 121] width 35 height 5
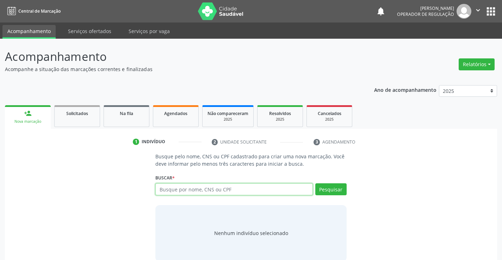
click at [220, 192] on input "text" at bounding box center [233, 189] width 157 height 12
type input "703409560018200"
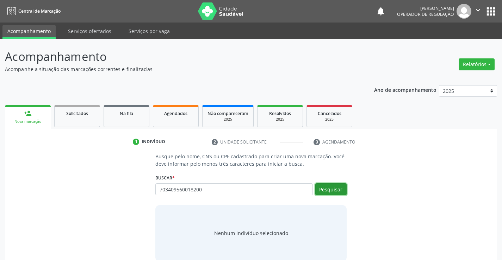
click at [332, 192] on button "Pesquisar" at bounding box center [330, 189] width 31 height 12
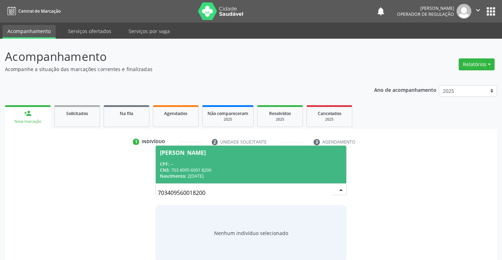
click at [180, 164] on div "CPF: --" at bounding box center [251, 164] width 182 height 6
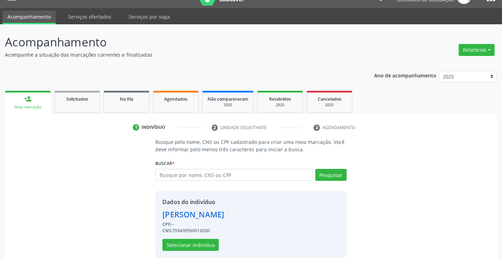
scroll to position [22, 0]
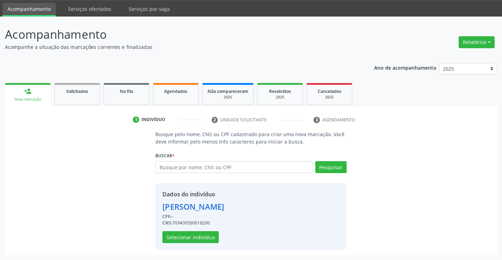
click at [178, 244] on div "Dados do indivíduo Gabriela da Silva de Jesus CPF: -- CNS: 703409560018200 Sele…" at bounding box center [250, 216] width 191 height 67
click at [178, 242] on button "Selecionar indivíduo" at bounding box center [190, 237] width 56 height 12
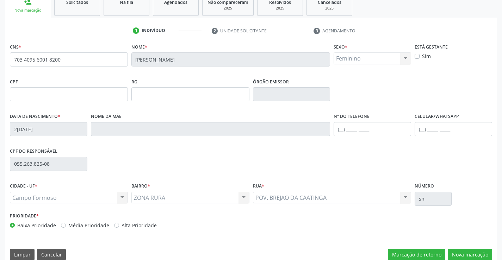
scroll to position [121, 0]
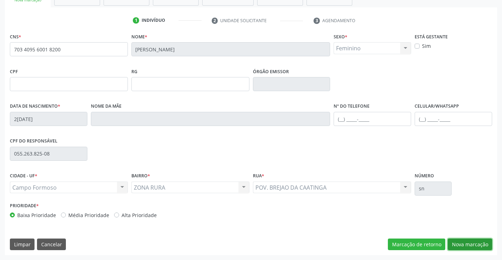
click at [476, 246] on button "Nova marcação" at bounding box center [469, 245] width 44 height 12
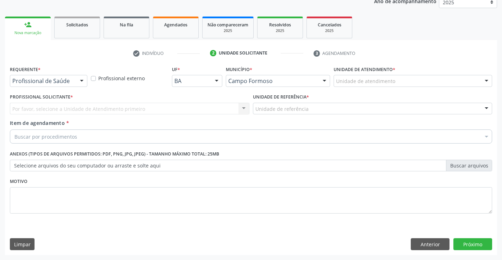
scroll to position [89, 0]
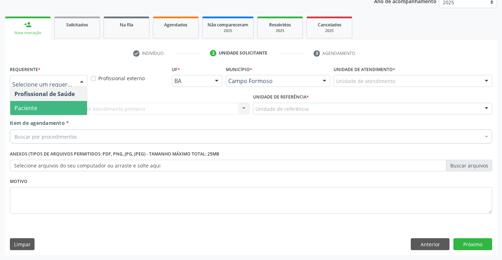
click at [58, 106] on span "Paciente" at bounding box center [48, 108] width 77 height 14
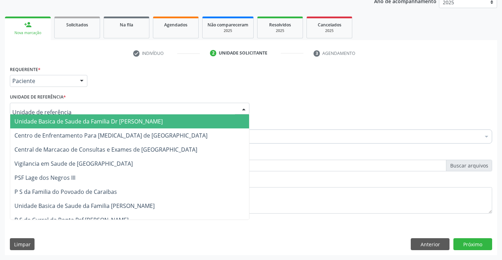
drag, startPoint x: 117, startPoint y: 110, endPoint x: 117, endPoint y: 144, distance: 33.4
click at [117, 113] on div at bounding box center [129, 109] width 239 height 12
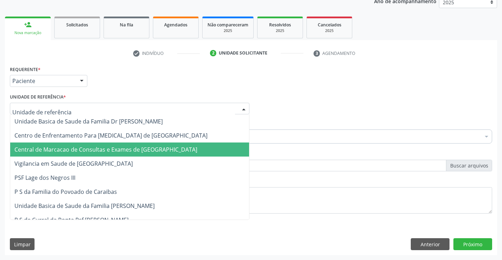
click at [117, 145] on span "Central de Marcacao de Consultas e Exames de [GEOGRAPHIC_DATA]" at bounding box center [129, 150] width 239 height 14
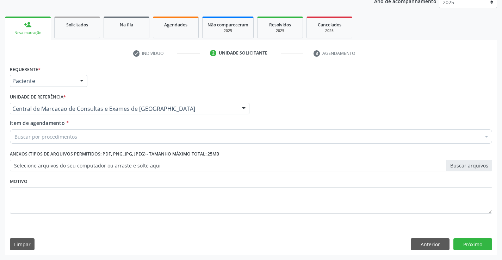
click at [121, 143] on div "Buscar por procedimentos" at bounding box center [251, 137] width 482 height 14
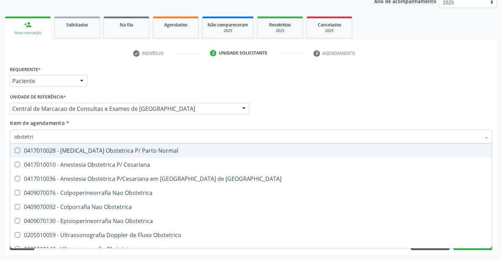
type input "obstetric"
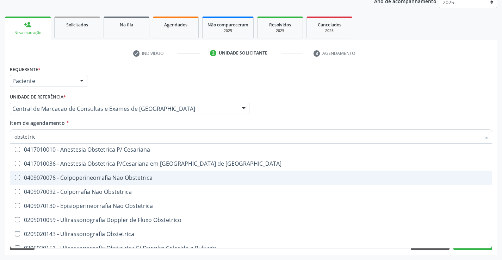
scroll to position [22, 0]
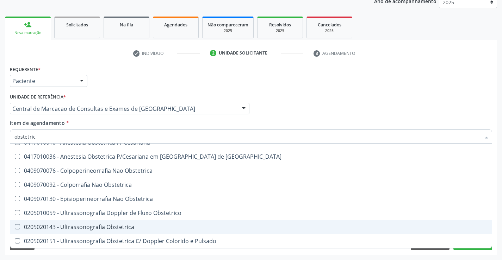
click at [95, 222] on span "0205020143 - Ultrassonografia Obstetrica" at bounding box center [250, 227] width 481 height 14
checkbox Obstetrica "true"
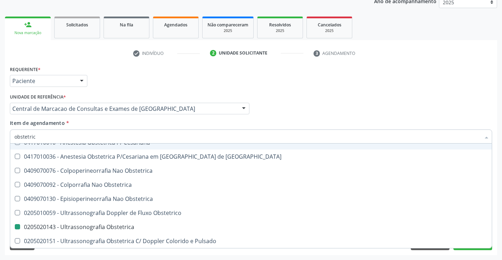
drag, startPoint x: 282, startPoint y: 110, endPoint x: 347, endPoint y: 182, distance: 96.7
click at [282, 110] on div "Profissional Solicitante Por favor, selecione a Unidade de Atendimento primeiro…" at bounding box center [250, 105] width 485 height 27
checkbox Cesariana "true"
checkbox Obstetrica "false"
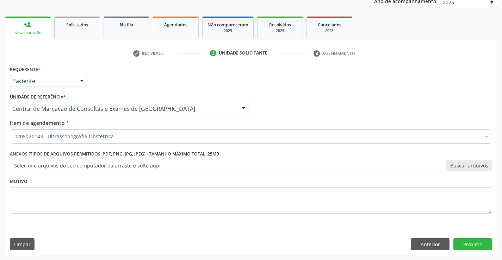
scroll to position [0, 0]
click at [466, 241] on button "Próximo" at bounding box center [472, 244] width 39 height 12
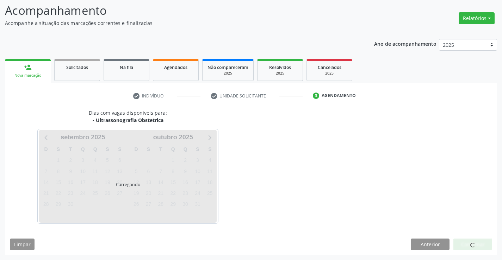
scroll to position [46, 0]
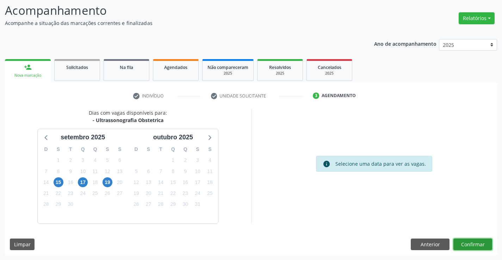
click at [466, 242] on button "Confirmar" at bounding box center [472, 245] width 39 height 12
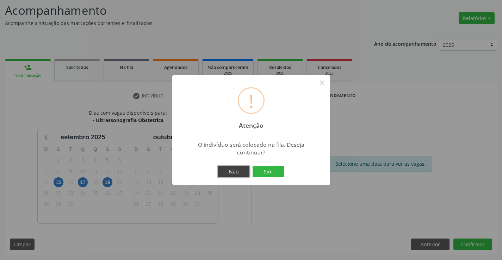
click at [234, 167] on button "Não" at bounding box center [234, 172] width 32 height 12
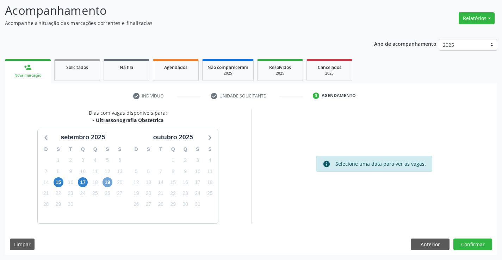
click at [105, 184] on span "19" at bounding box center [107, 182] width 10 height 10
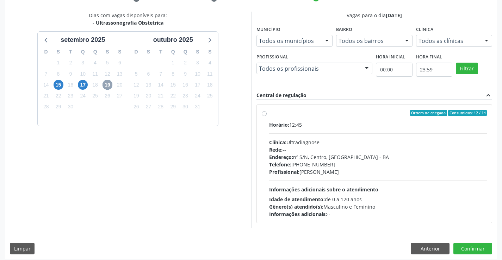
scroll to position [148, 0]
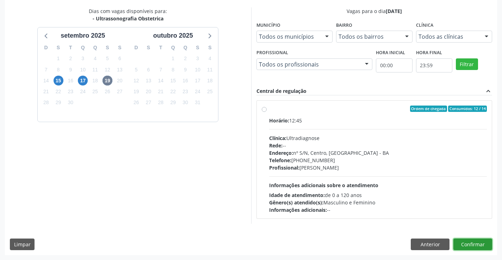
click at [470, 244] on button "Confirmar" at bounding box center [472, 245] width 39 height 12
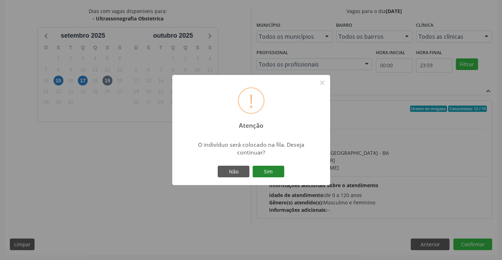
click at [258, 167] on button "Sim" at bounding box center [268, 172] width 32 height 12
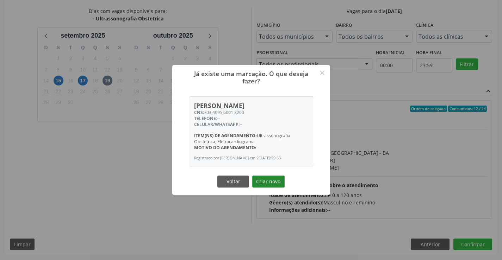
click at [261, 182] on button "Criar novo" at bounding box center [268, 182] width 32 height 12
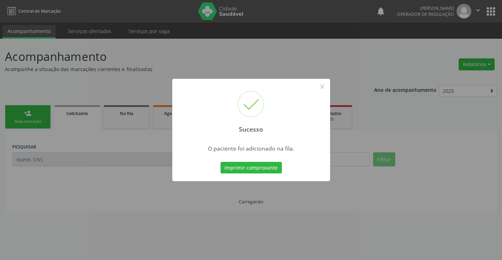
scroll to position [0, 0]
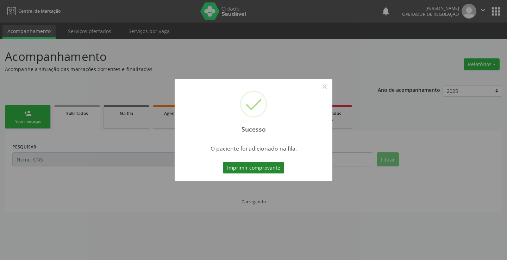
click at [263, 170] on button "Imprimir comprovante" at bounding box center [253, 168] width 61 height 12
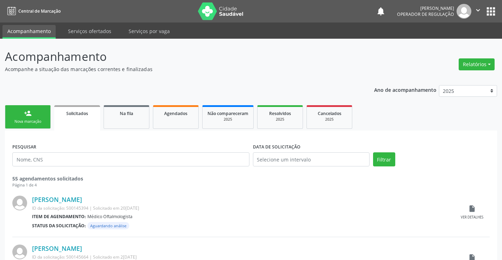
click at [30, 124] on div "Nova marcação" at bounding box center [27, 121] width 35 height 5
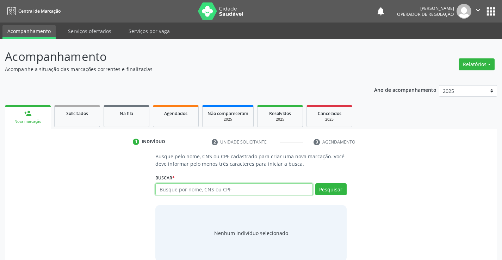
click at [195, 194] on input "text" at bounding box center [233, 189] width 157 height 12
type input "706004330081842"
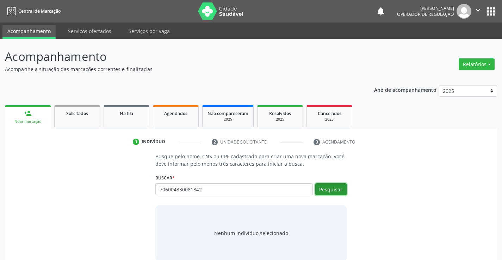
click at [327, 188] on button "Pesquisar" at bounding box center [330, 189] width 31 height 12
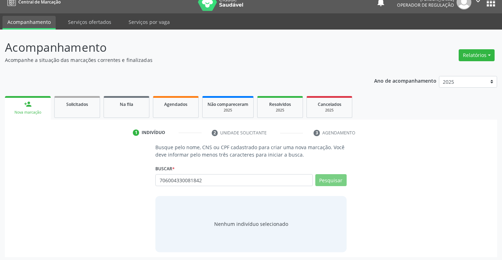
scroll to position [11, 0]
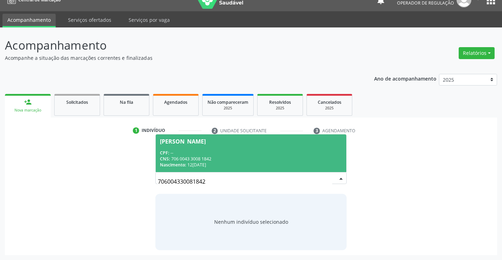
click at [262, 158] on div "CNS: 706 0043 3008 1842" at bounding box center [251, 159] width 182 height 6
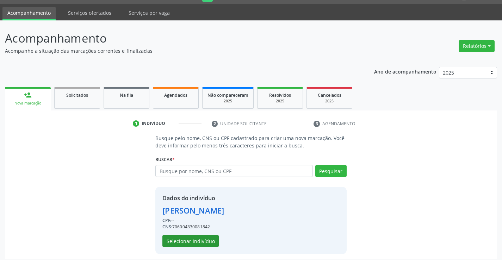
scroll to position [22, 0]
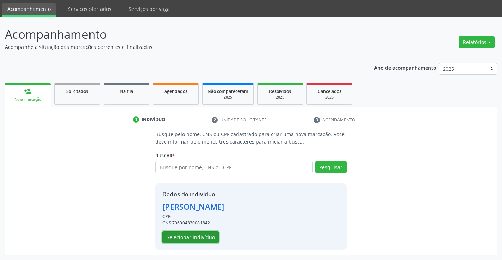
click at [195, 239] on button "Selecionar indivíduo" at bounding box center [190, 237] width 56 height 12
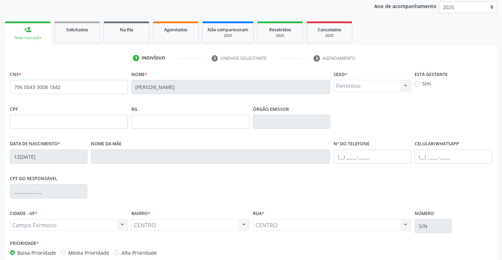
scroll to position [121, 0]
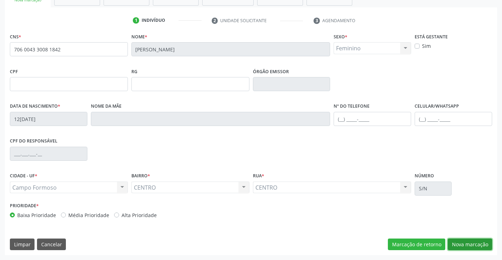
click at [481, 244] on button "Nova marcação" at bounding box center [469, 245] width 44 height 12
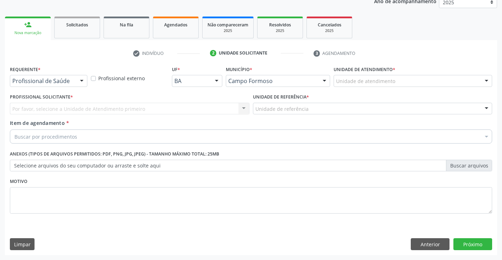
scroll to position [89, 0]
click at [67, 88] on div "Requerente * Profissional de Saúde Profissional de Saúde Paciente Nenhum result…" at bounding box center [48, 77] width 81 height 27
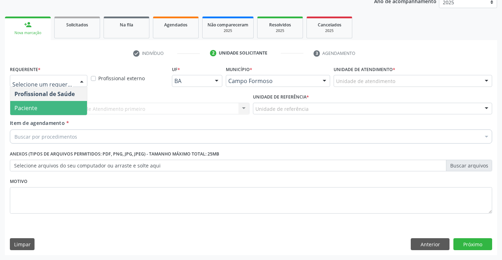
click at [46, 102] on span "Paciente" at bounding box center [48, 108] width 77 height 14
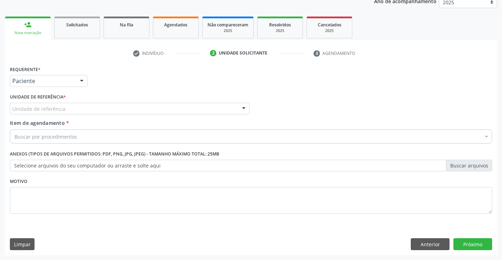
click at [77, 109] on div "Unidade de referência" at bounding box center [129, 109] width 239 height 12
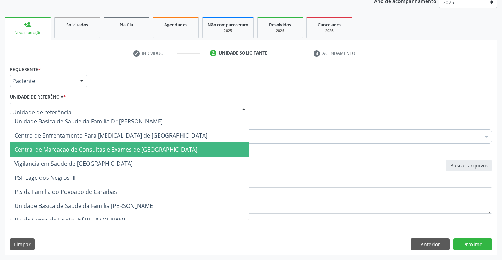
drag, startPoint x: 78, startPoint y: 146, endPoint x: 84, endPoint y: 140, distance: 8.7
click at [79, 146] on span "Central de Marcacao de Consultas e Exames de [GEOGRAPHIC_DATA]" at bounding box center [105, 150] width 183 height 8
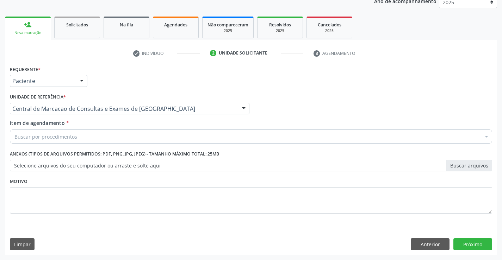
click at [88, 137] on div "Buscar por procedimentos" at bounding box center [251, 137] width 482 height 14
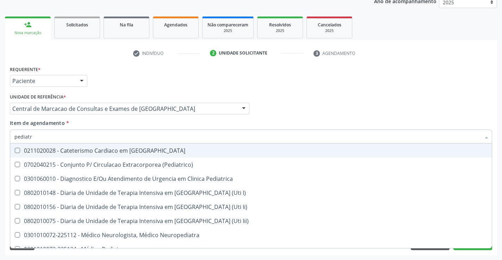
type input "pediatra"
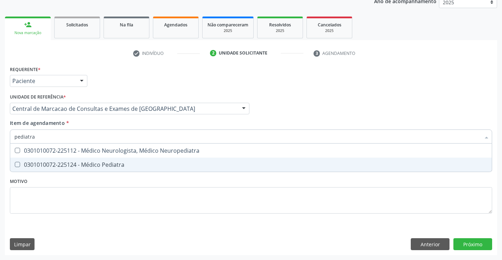
click at [82, 164] on div "0301010072-225124 - Médico Pediatra" at bounding box center [250, 165] width 473 height 6
checkbox Pediatra "true"
click at [464, 246] on div "Requerente * Paciente Profissional de Saúde Paciente Nenhum resultado encontrad…" at bounding box center [251, 159] width 492 height 191
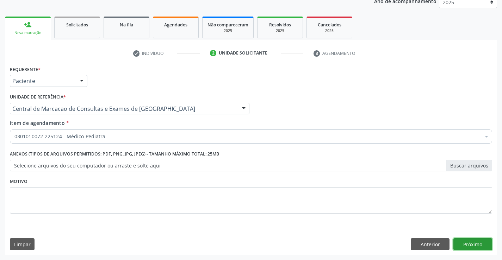
click at [482, 246] on button "Próximo" at bounding box center [472, 244] width 39 height 12
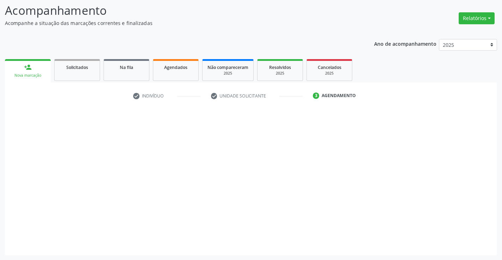
scroll to position [46, 0]
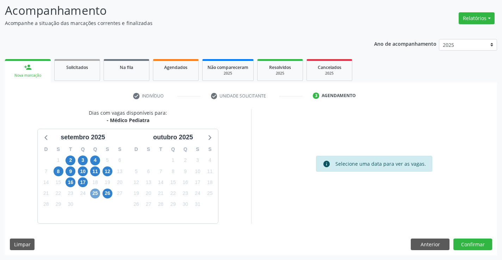
click at [96, 193] on span "25" at bounding box center [95, 194] width 10 height 10
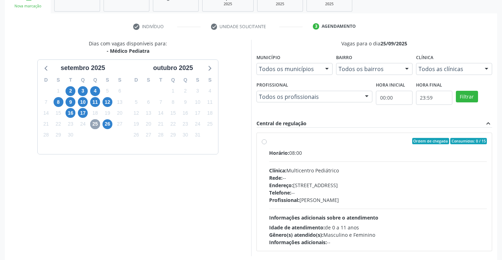
scroll to position [148, 0]
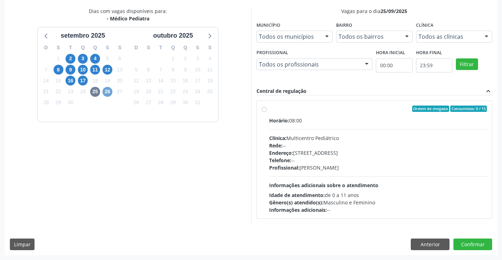
click at [104, 90] on span "26" at bounding box center [107, 92] width 10 height 10
click at [327, 138] on div "Clínica: Multicentro Pediátrico" at bounding box center [378, 137] width 218 height 7
click at [267, 112] on input "Ordem de chegada Consumidos: 11 / 15 Horário: 07:00 Clínica: Multicentro Pediát…" at bounding box center [264, 109] width 5 height 6
radio input "true"
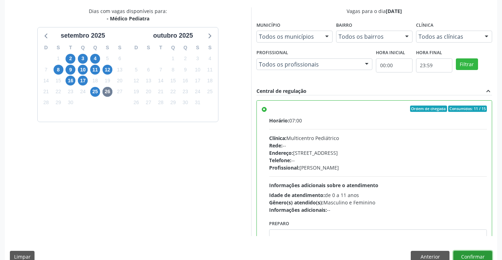
click at [481, 253] on button "Confirmar" at bounding box center [472, 257] width 39 height 12
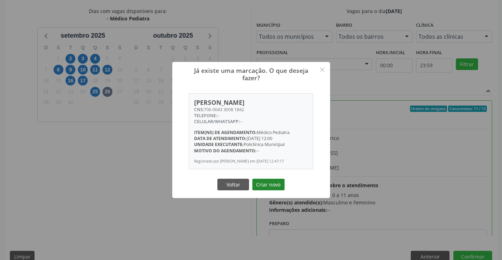
click at [269, 191] on button "Criar novo" at bounding box center [268, 185] width 32 height 12
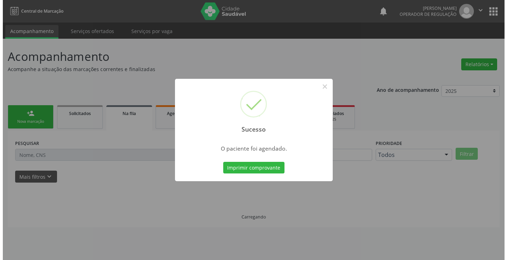
scroll to position [0, 0]
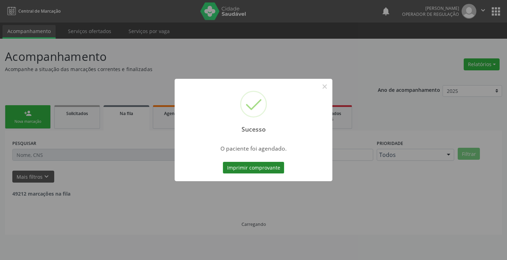
click at [265, 171] on button "Imprimir comprovante" at bounding box center [253, 168] width 61 height 12
